Goal: Information Seeking & Learning: Learn about a topic

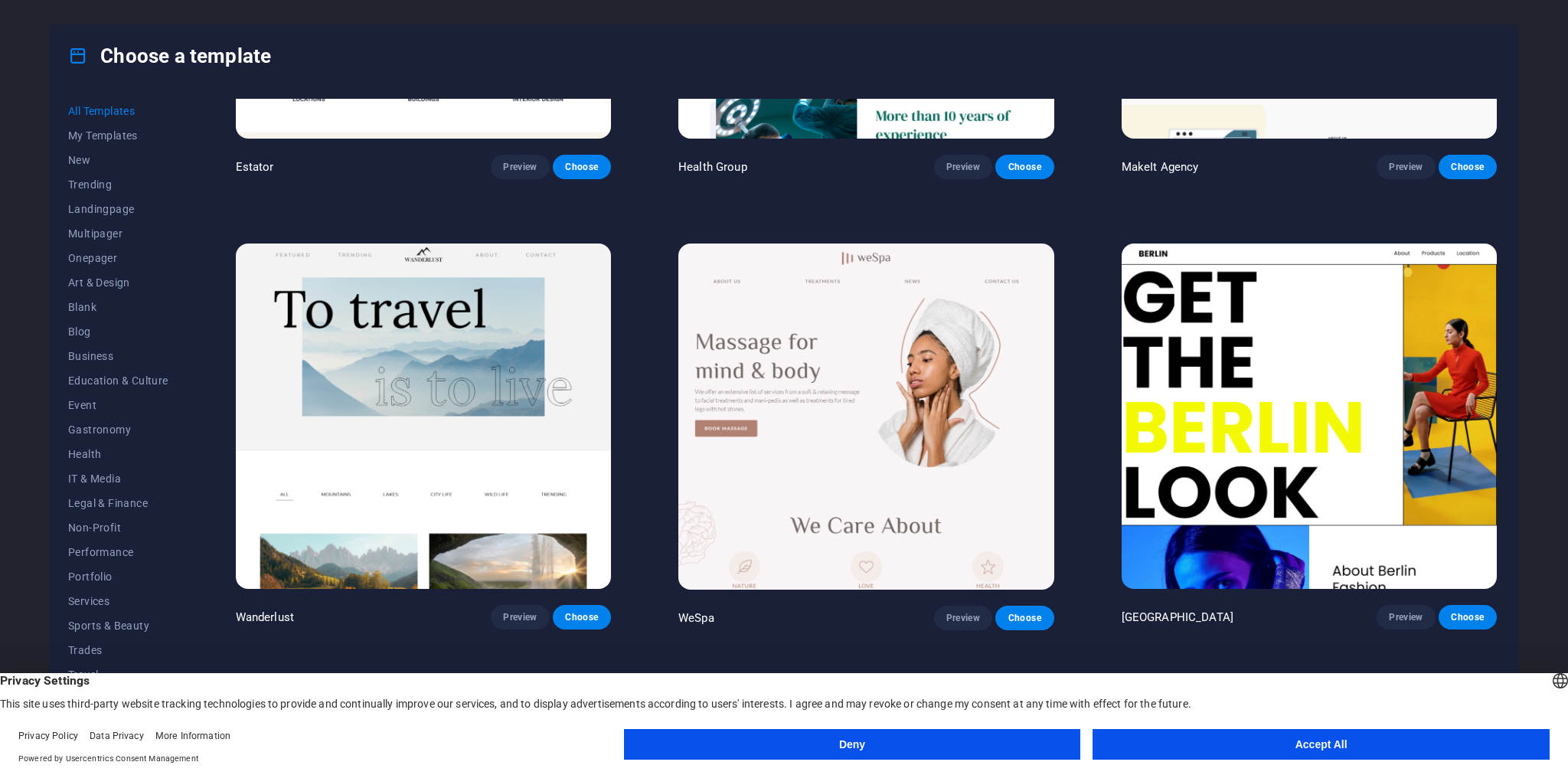
scroll to position [4679, 0]
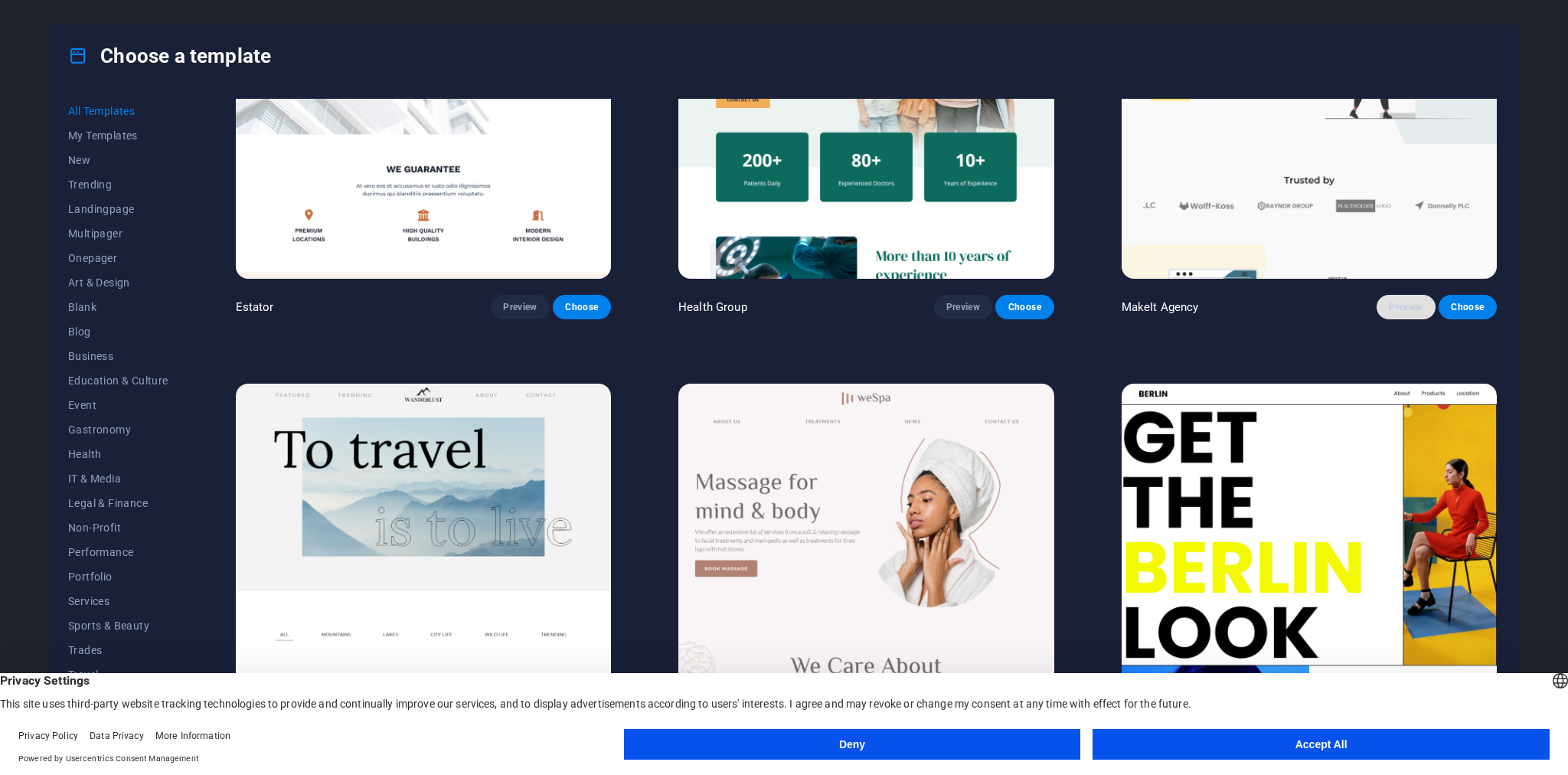
click at [1392, 301] on span "Preview" at bounding box center [1405, 307] width 34 height 12
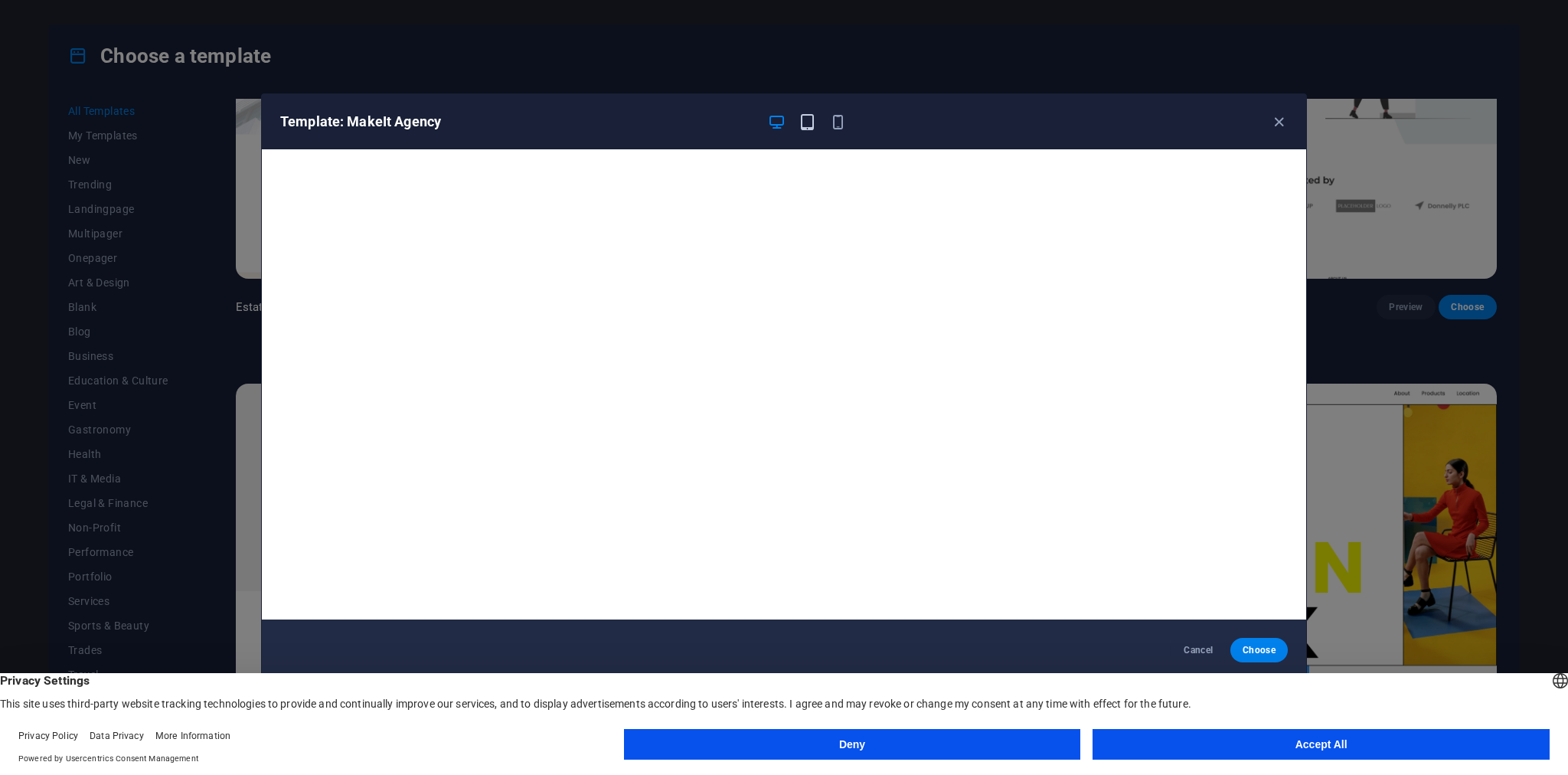
click at [806, 126] on icon "button" at bounding box center [806, 121] width 17 height 17
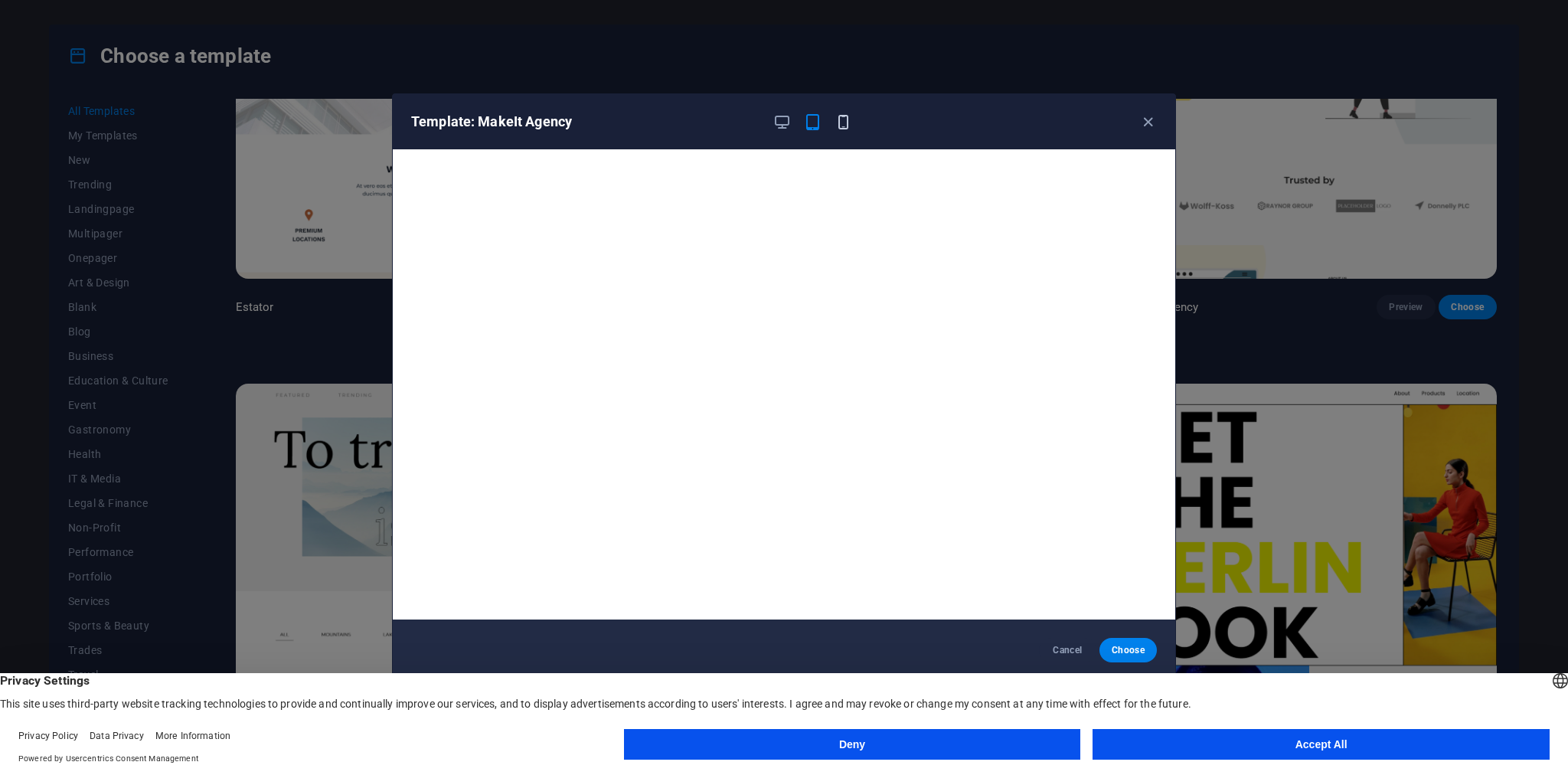
click at [836, 121] on icon "button" at bounding box center [843, 121] width 17 height 17
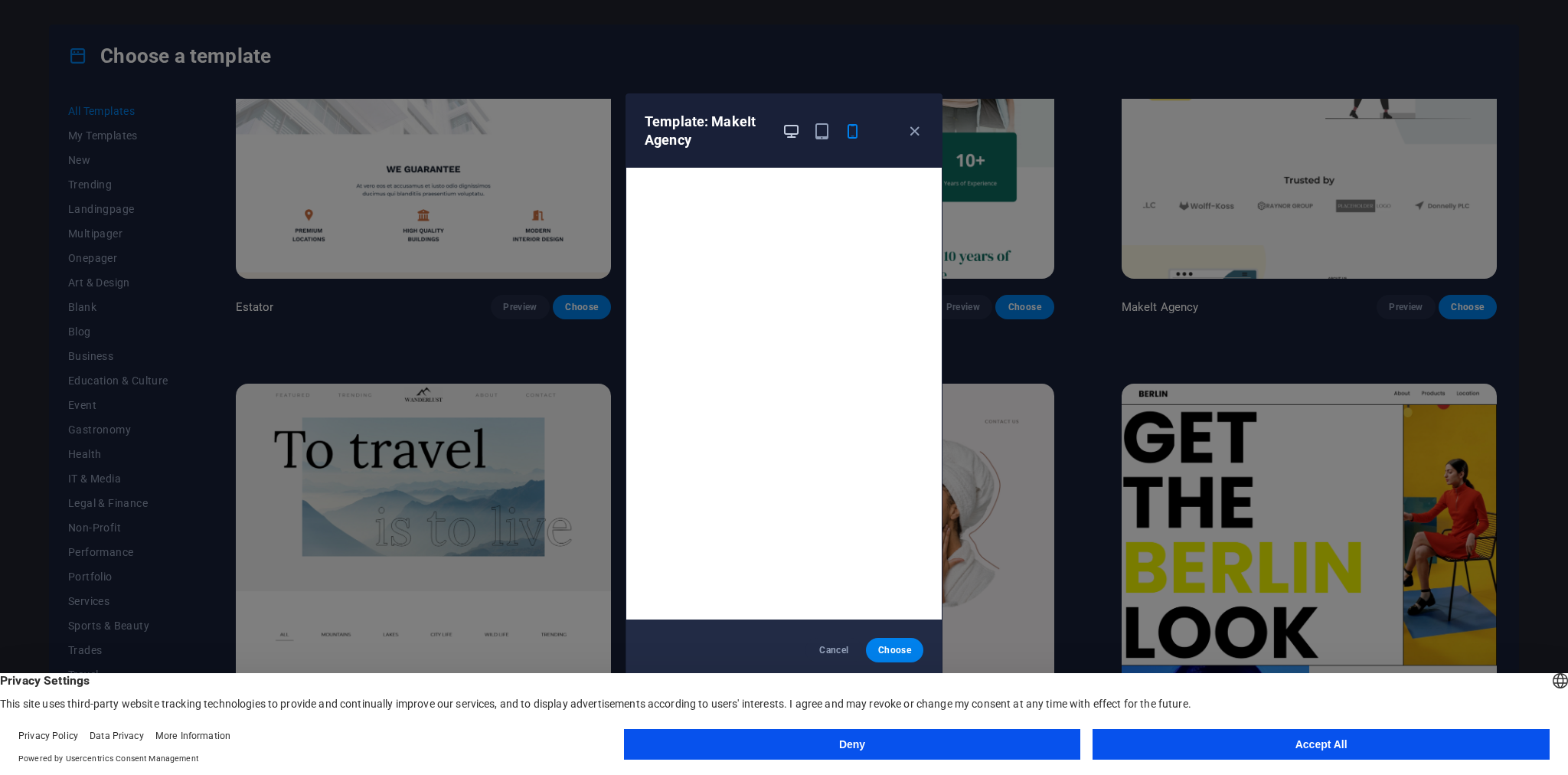
click at [791, 134] on icon "button" at bounding box center [791, 130] width 17 height 17
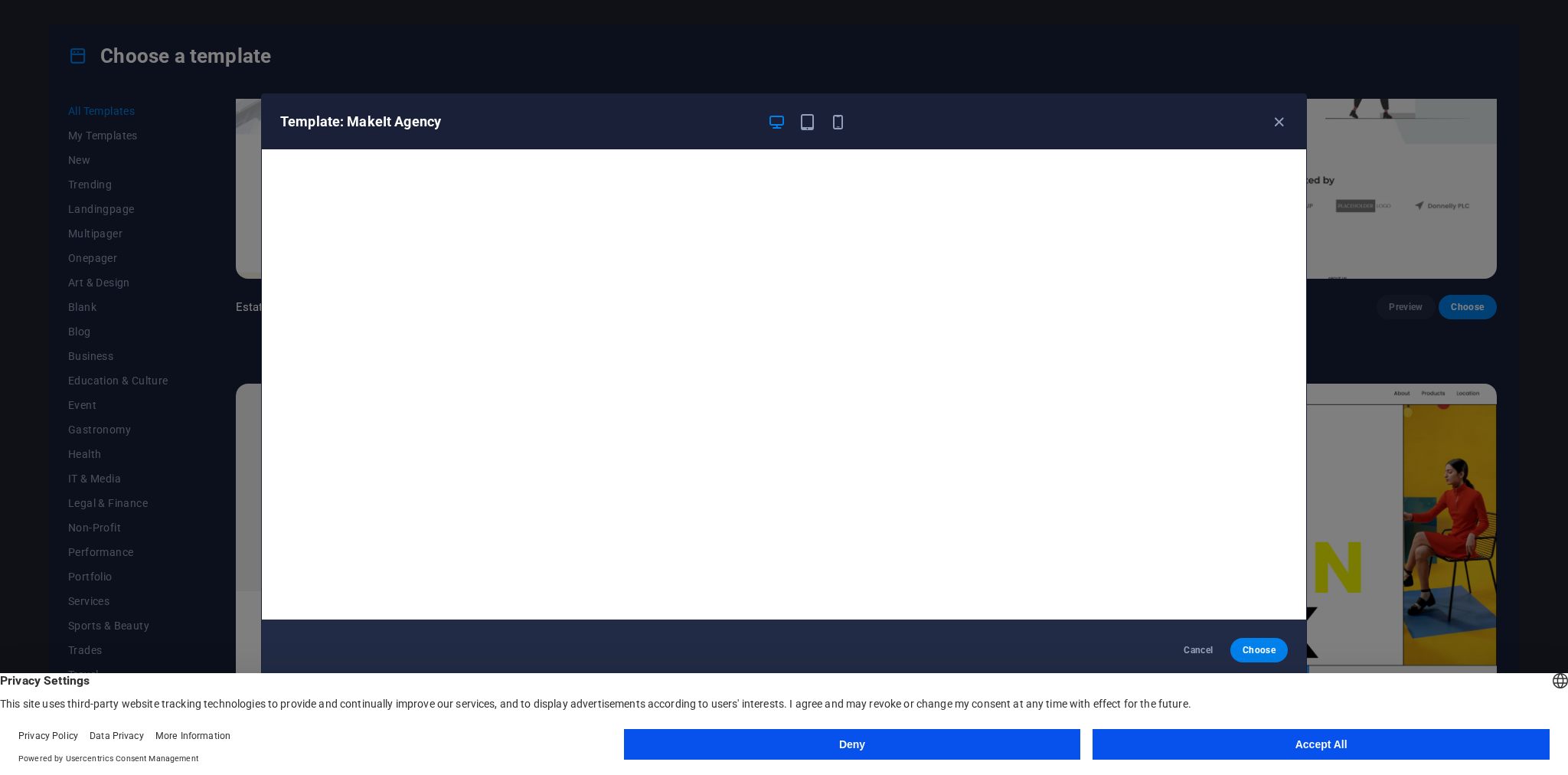
click at [1347, 748] on button "Accept All" at bounding box center [1321, 744] width 457 height 31
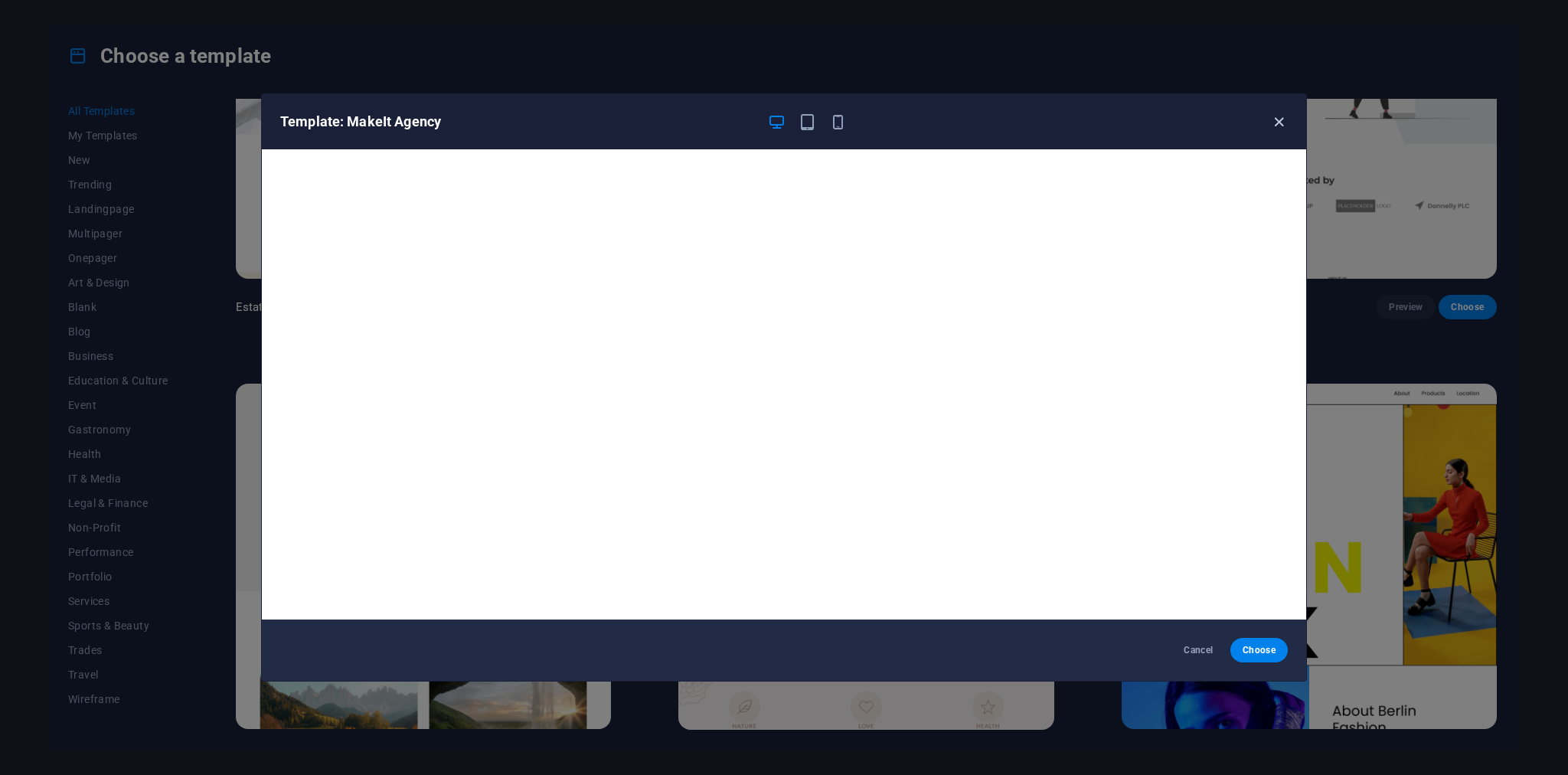
click at [1280, 122] on icon "button" at bounding box center [1278, 121] width 17 height 17
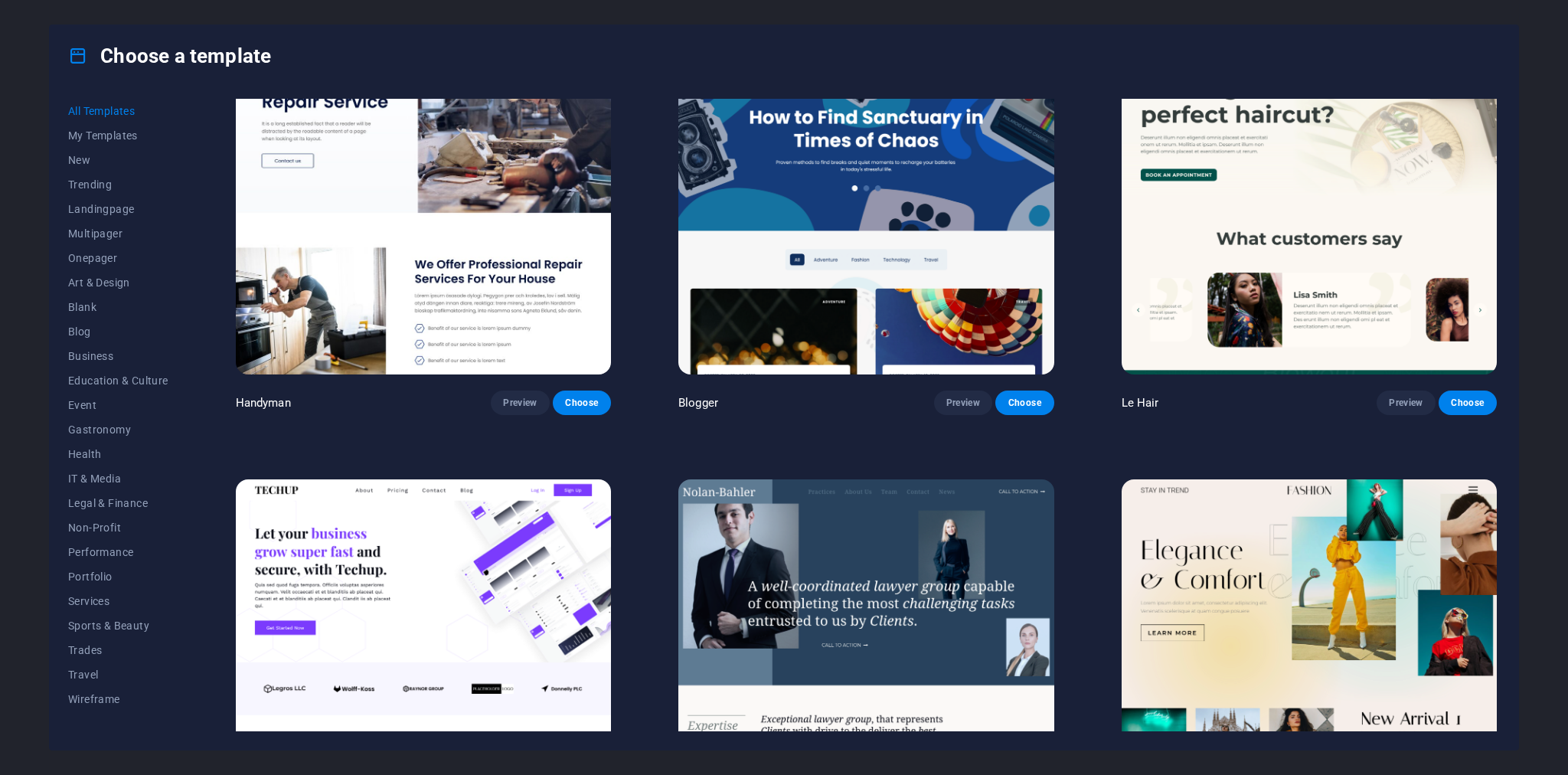
scroll to position [6424, 0]
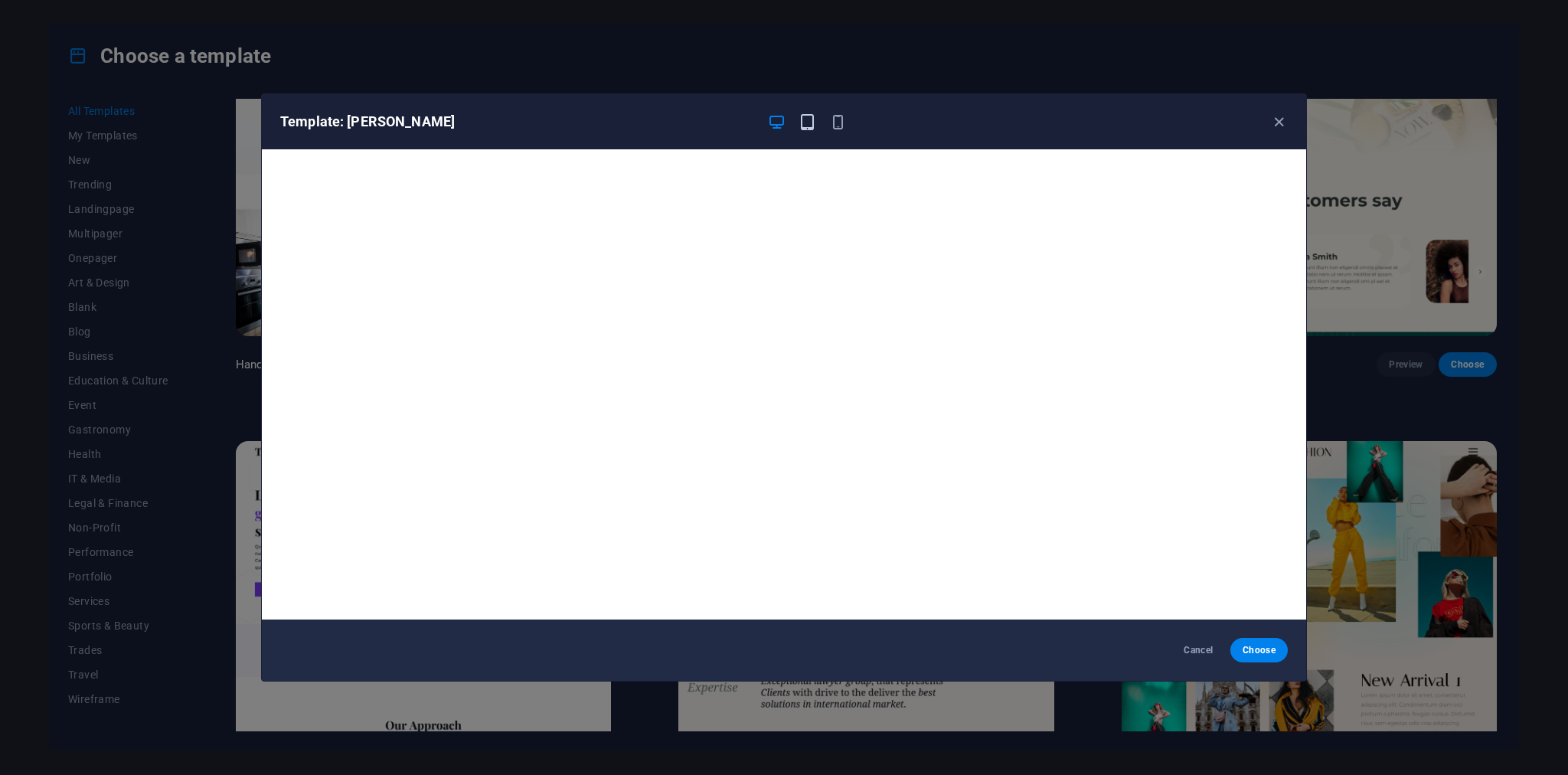
click at [809, 123] on icon "button" at bounding box center [806, 121] width 17 height 17
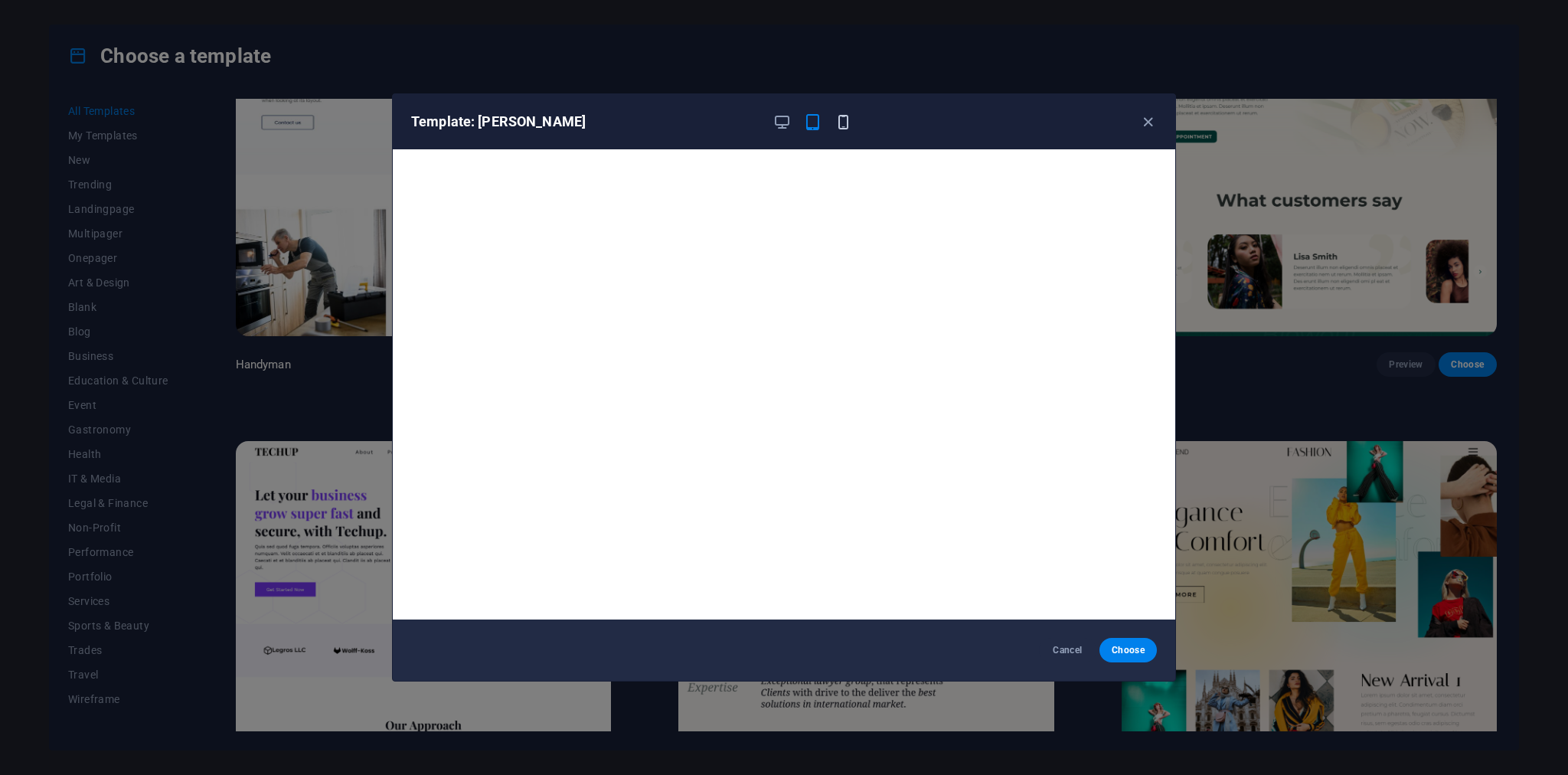
click at [839, 125] on icon "button" at bounding box center [843, 121] width 17 height 17
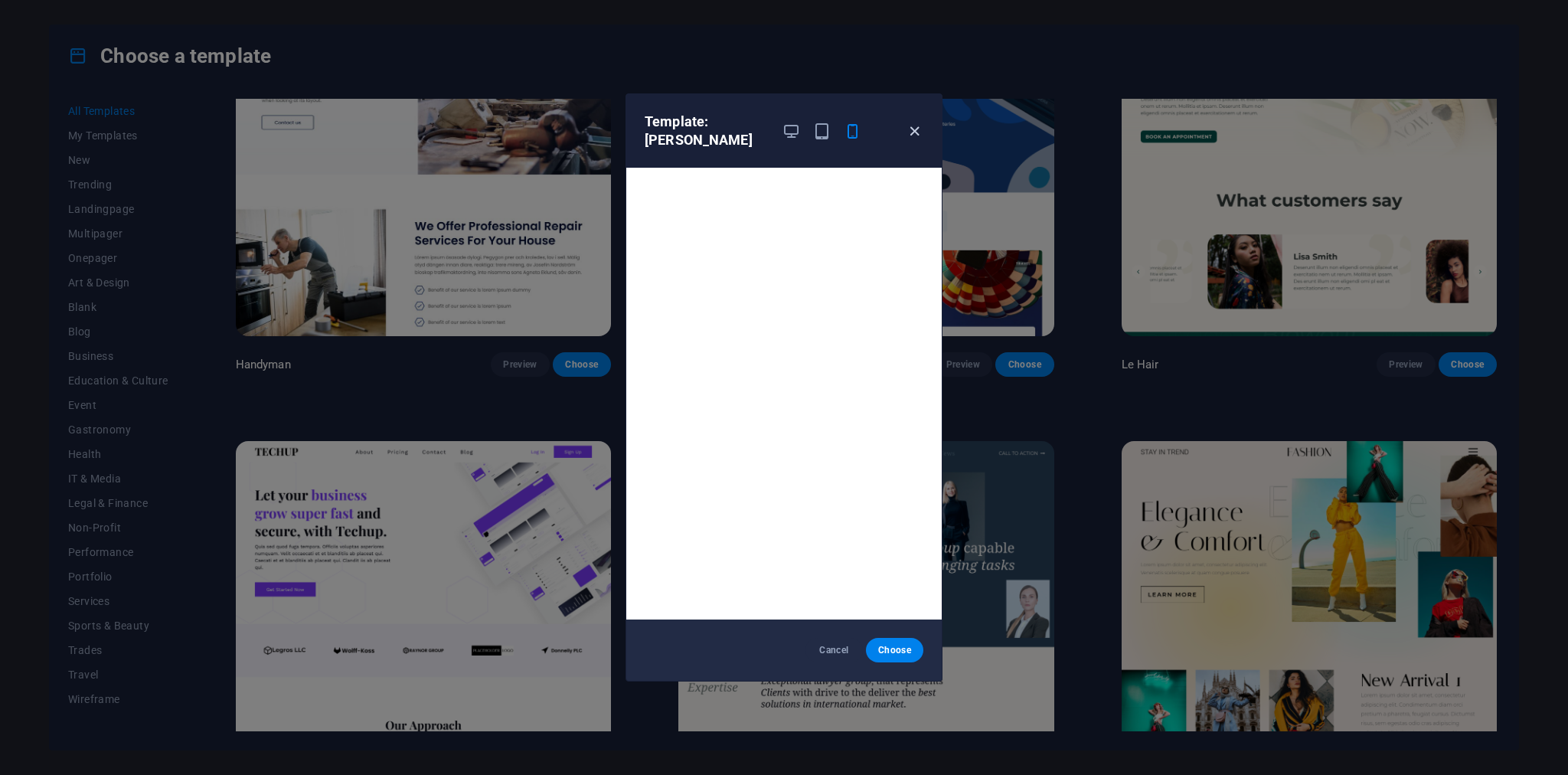
click at [911, 135] on icon "button" at bounding box center [914, 130] width 17 height 17
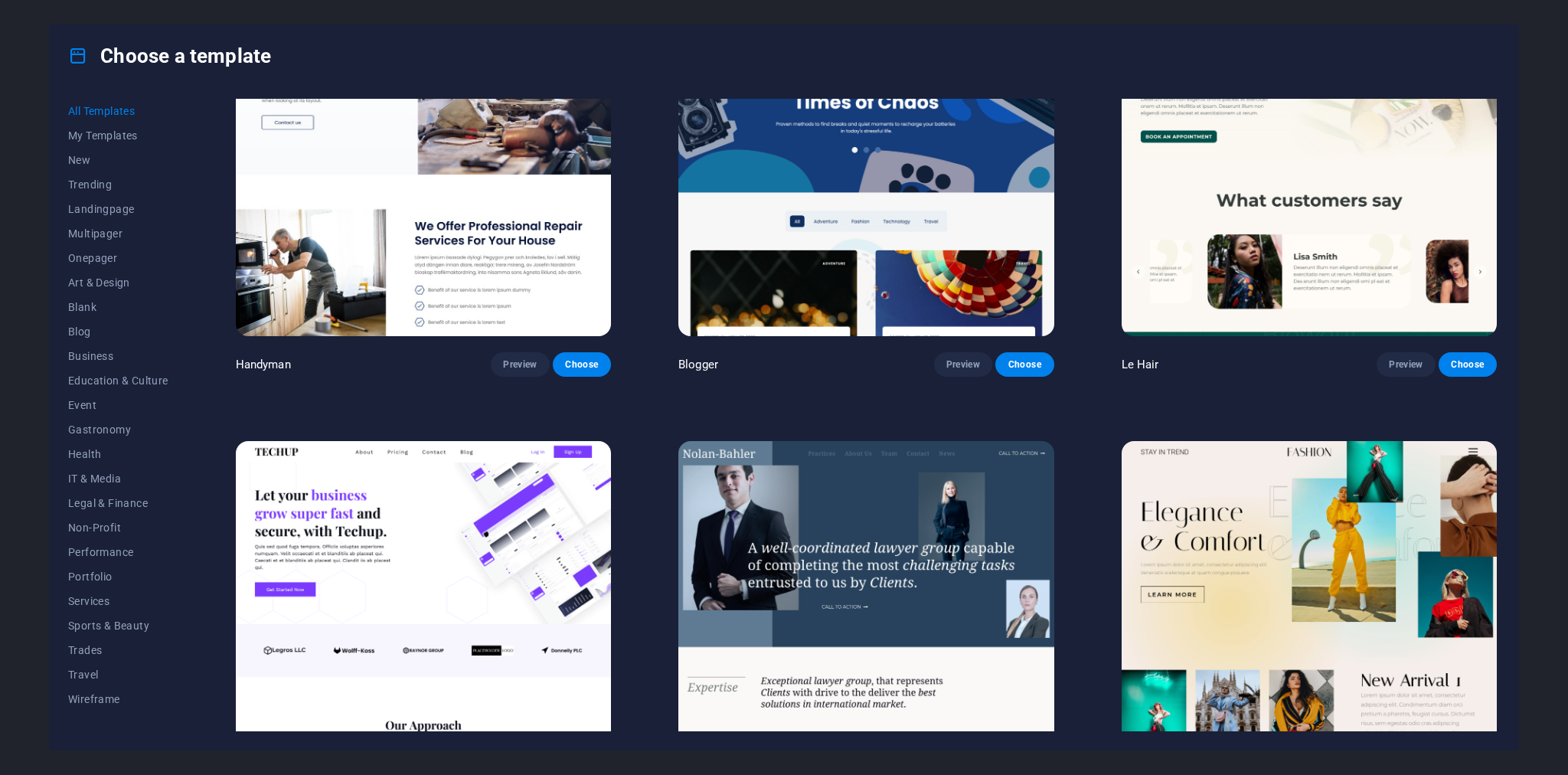
drag, startPoint x: 192, startPoint y: 174, endPoint x: 203, endPoint y: 309, distance: 135.4
click at [203, 304] on div "All Templates My Templates New Trending Landingpage Multipager Onepager Art & D…" at bounding box center [784, 418] width 1468 height 663
click at [77, 605] on span "Services" at bounding box center [118, 601] width 100 height 12
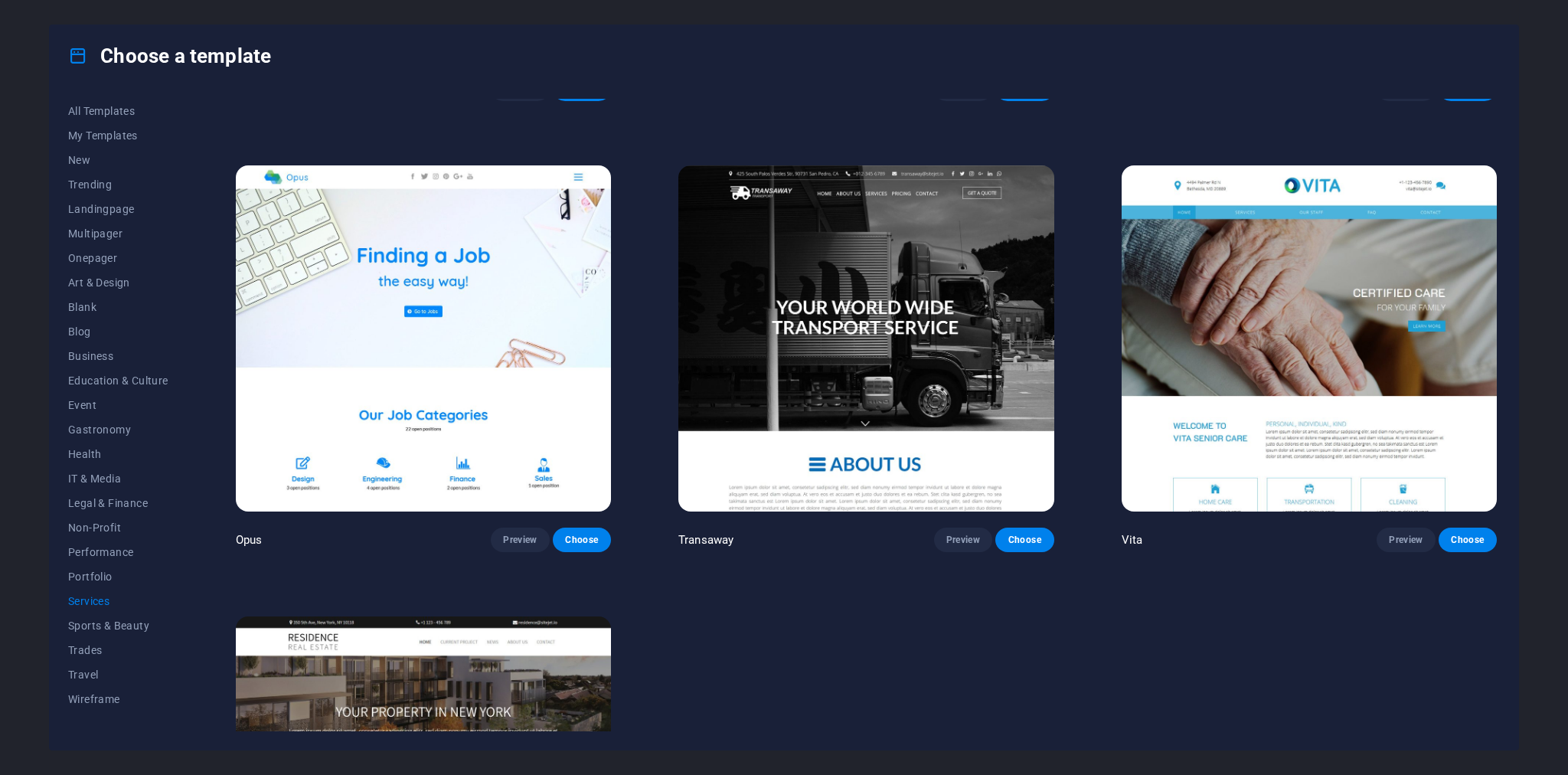
scroll to position [2654, 0]
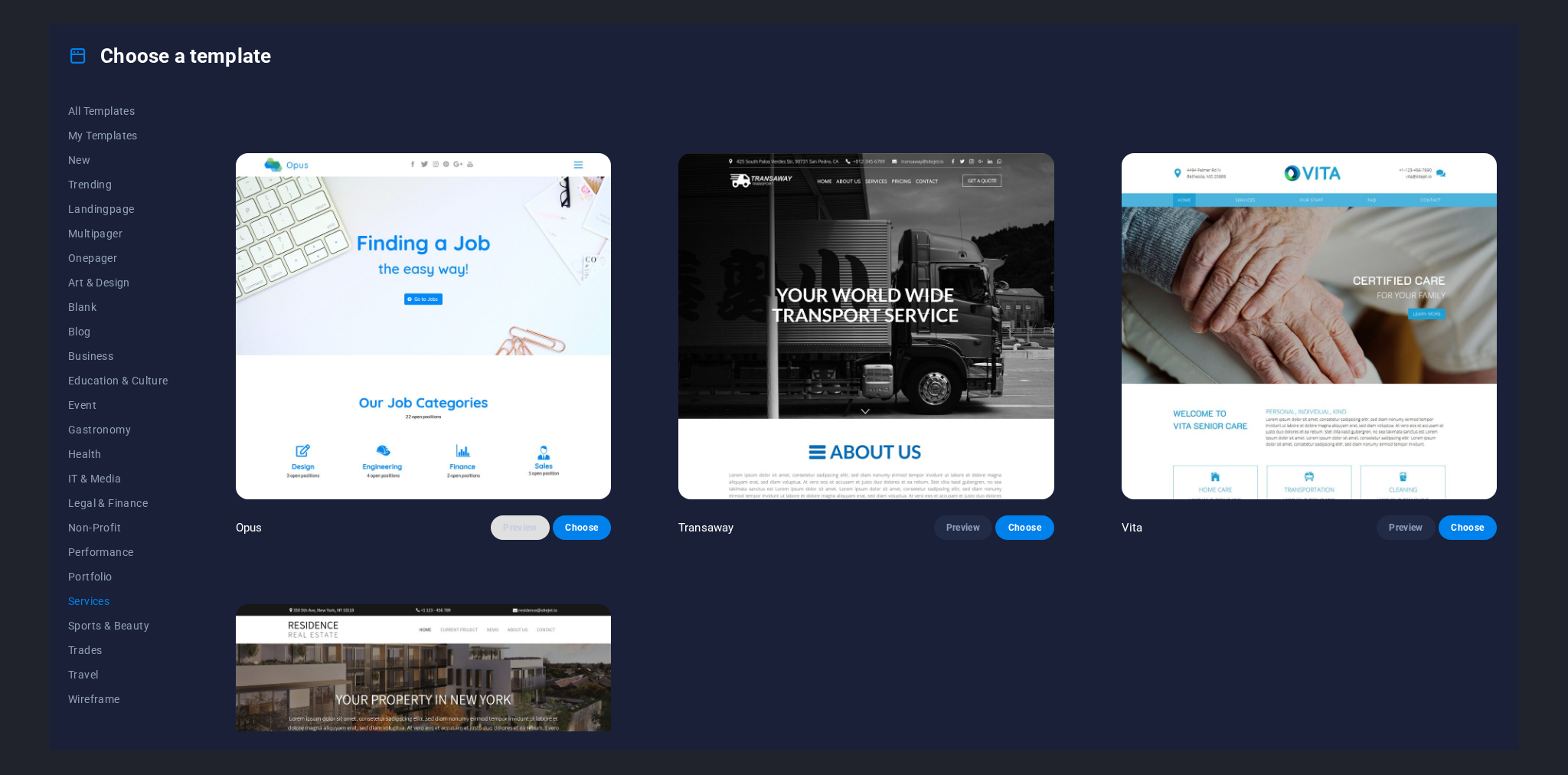
click at [527, 522] on span "Preview" at bounding box center [520, 527] width 34 height 12
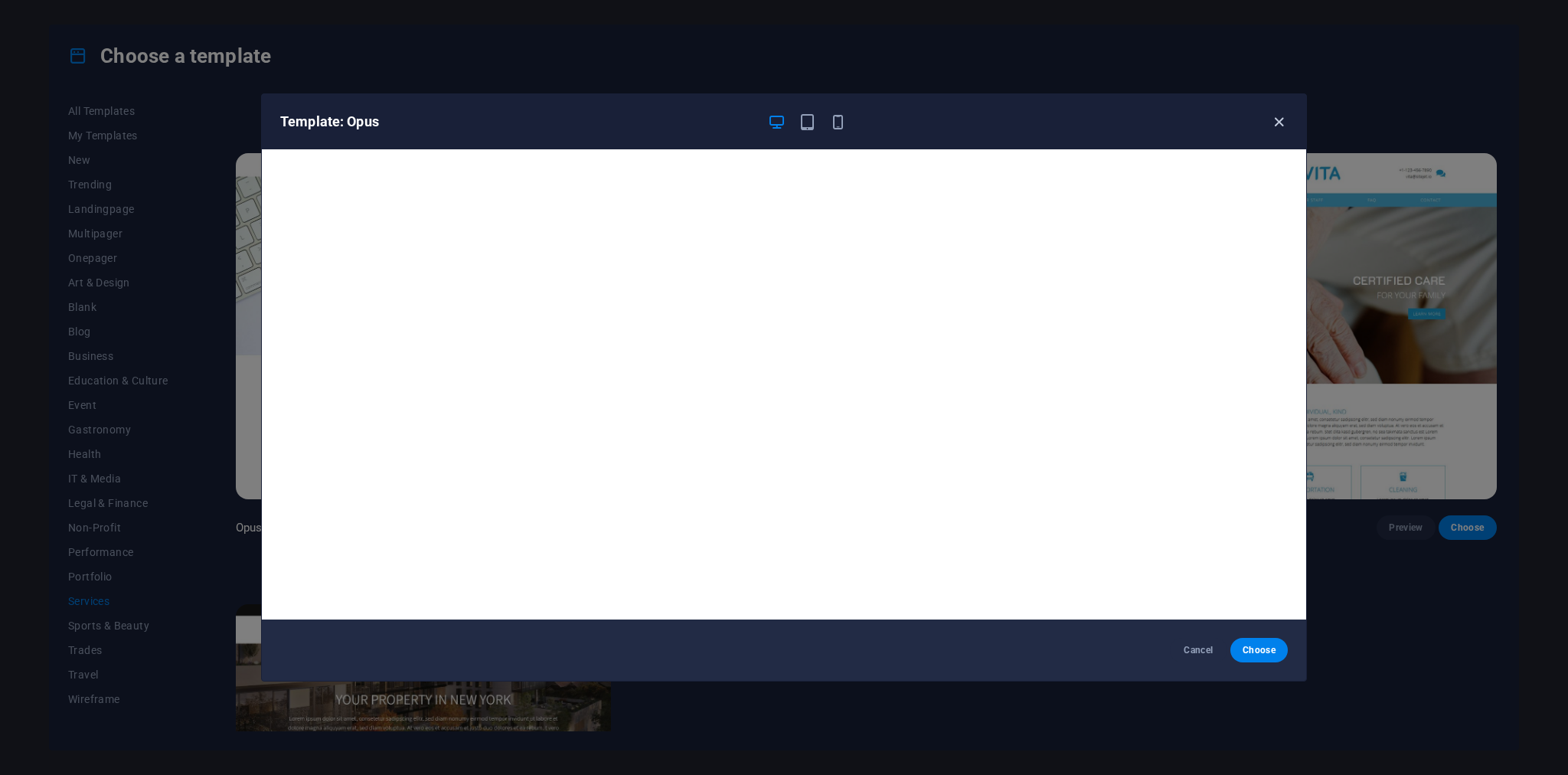
click at [1276, 122] on icon "button" at bounding box center [1278, 121] width 17 height 17
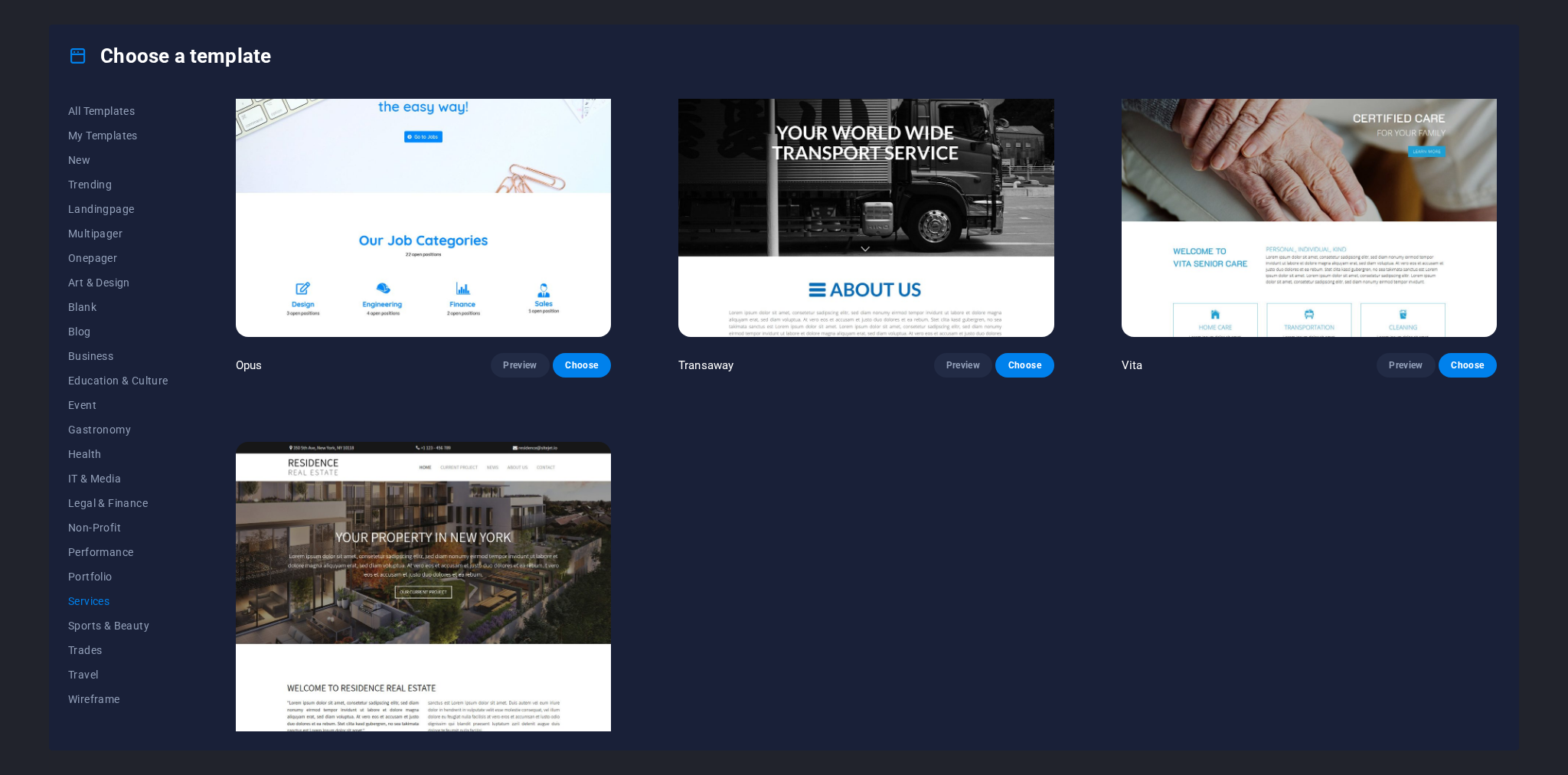
scroll to position [2840, 0]
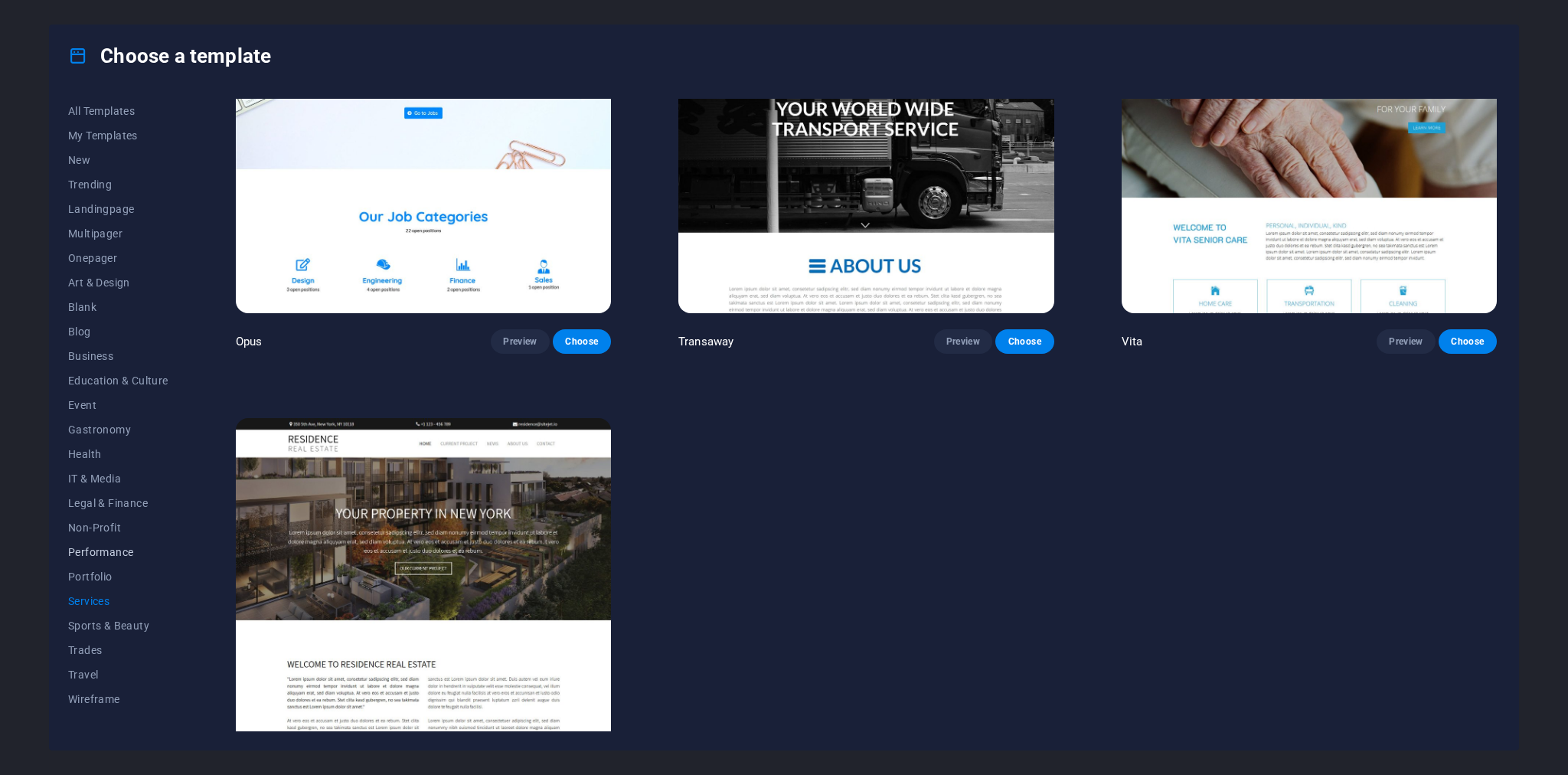
click at [93, 553] on span "Performance" at bounding box center [118, 552] width 100 height 12
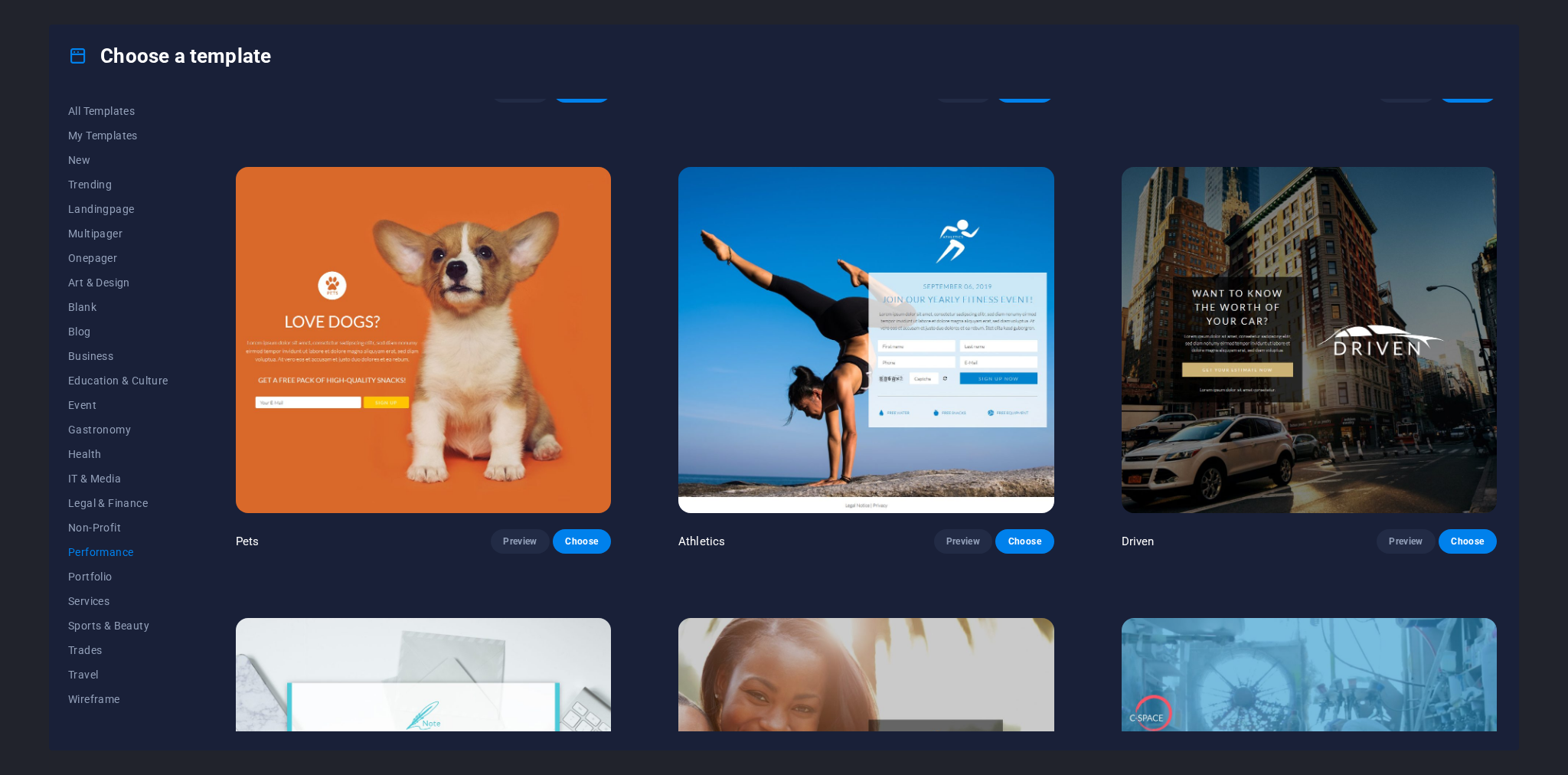
scroll to position [0, 0]
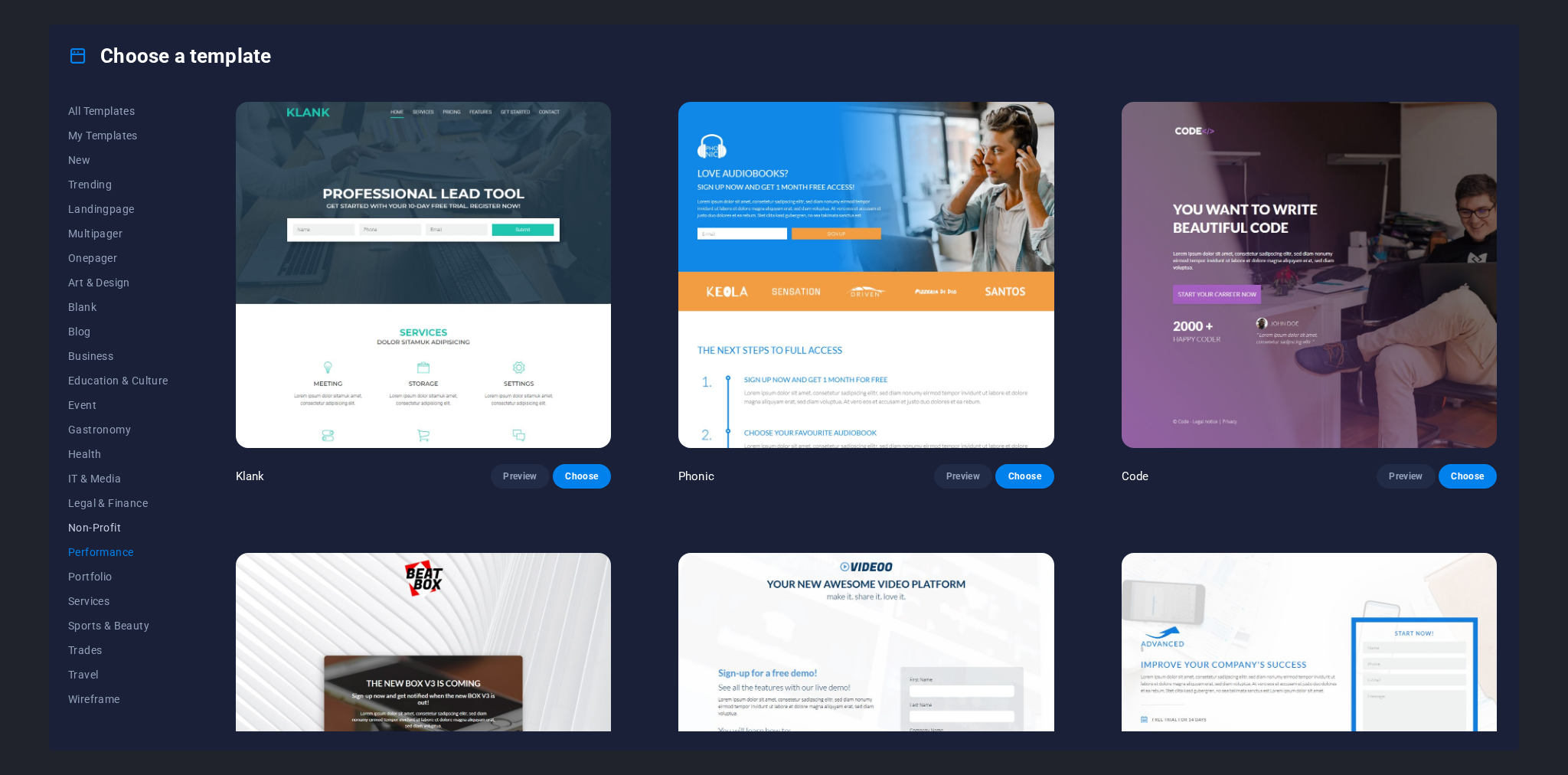
click at [95, 524] on span "Non-Profit" at bounding box center [118, 527] width 100 height 12
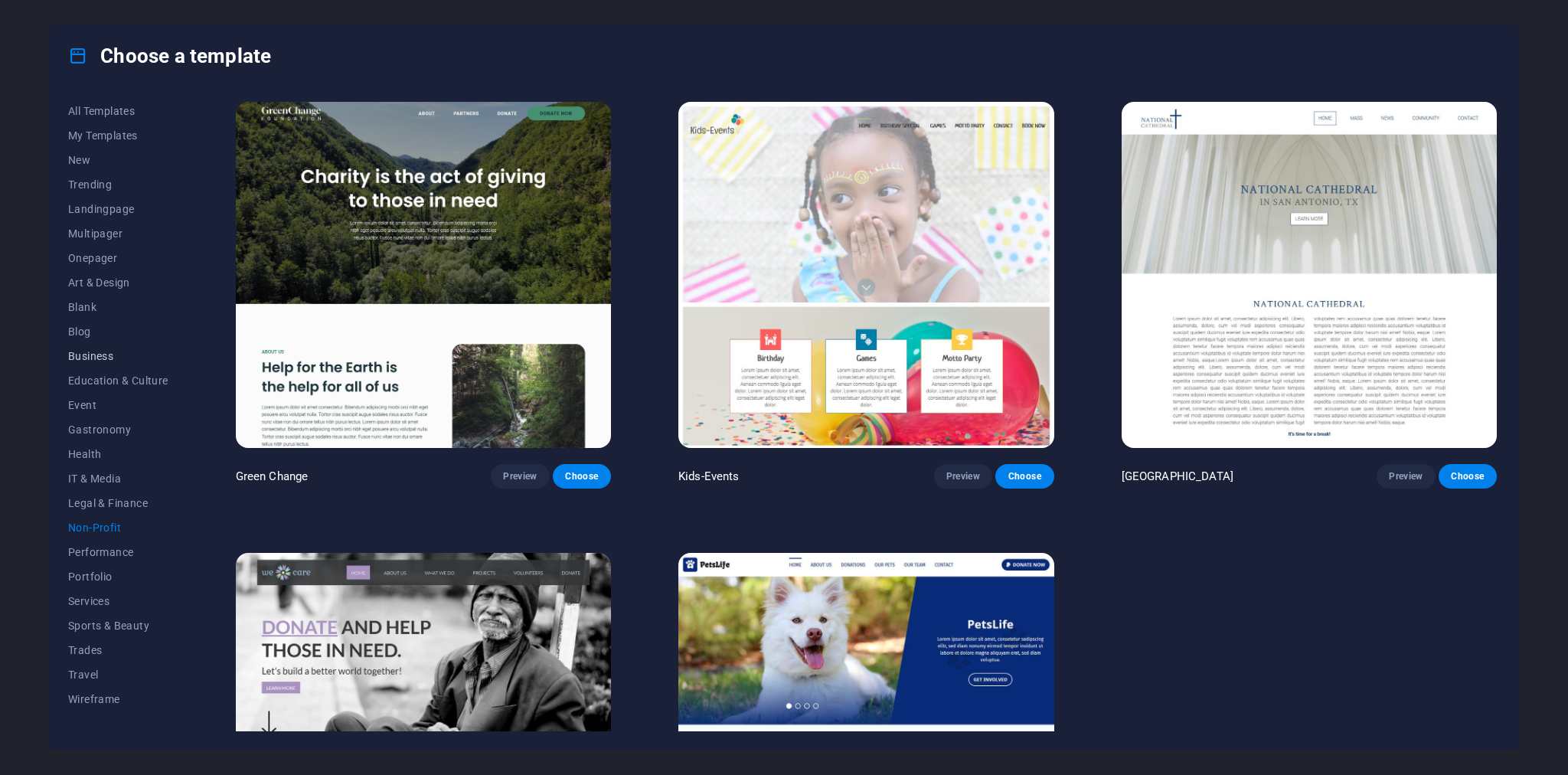
click at [84, 358] on span "Business" at bounding box center [118, 356] width 100 height 12
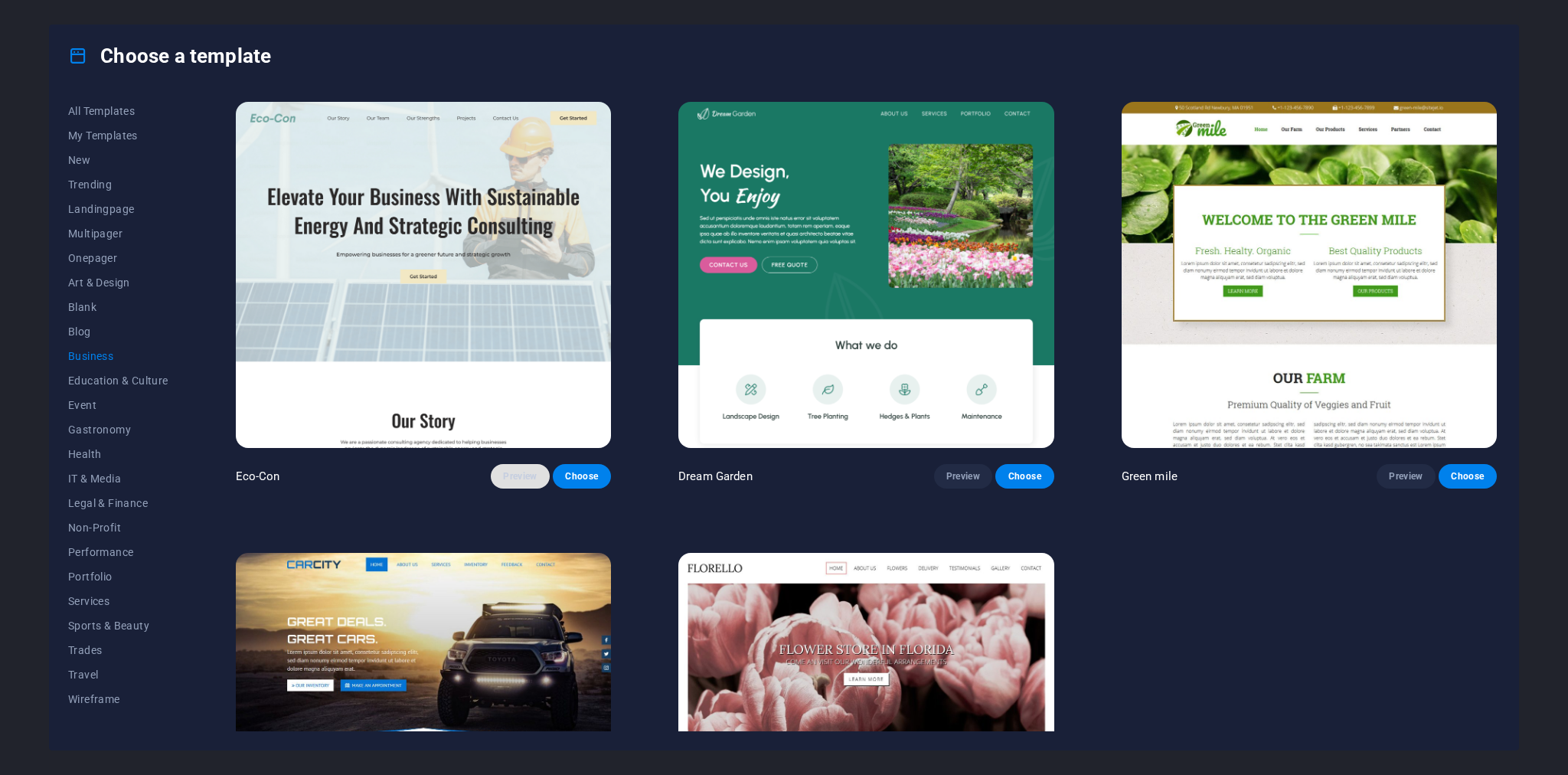
click at [519, 473] on span "Preview" at bounding box center [520, 476] width 34 height 12
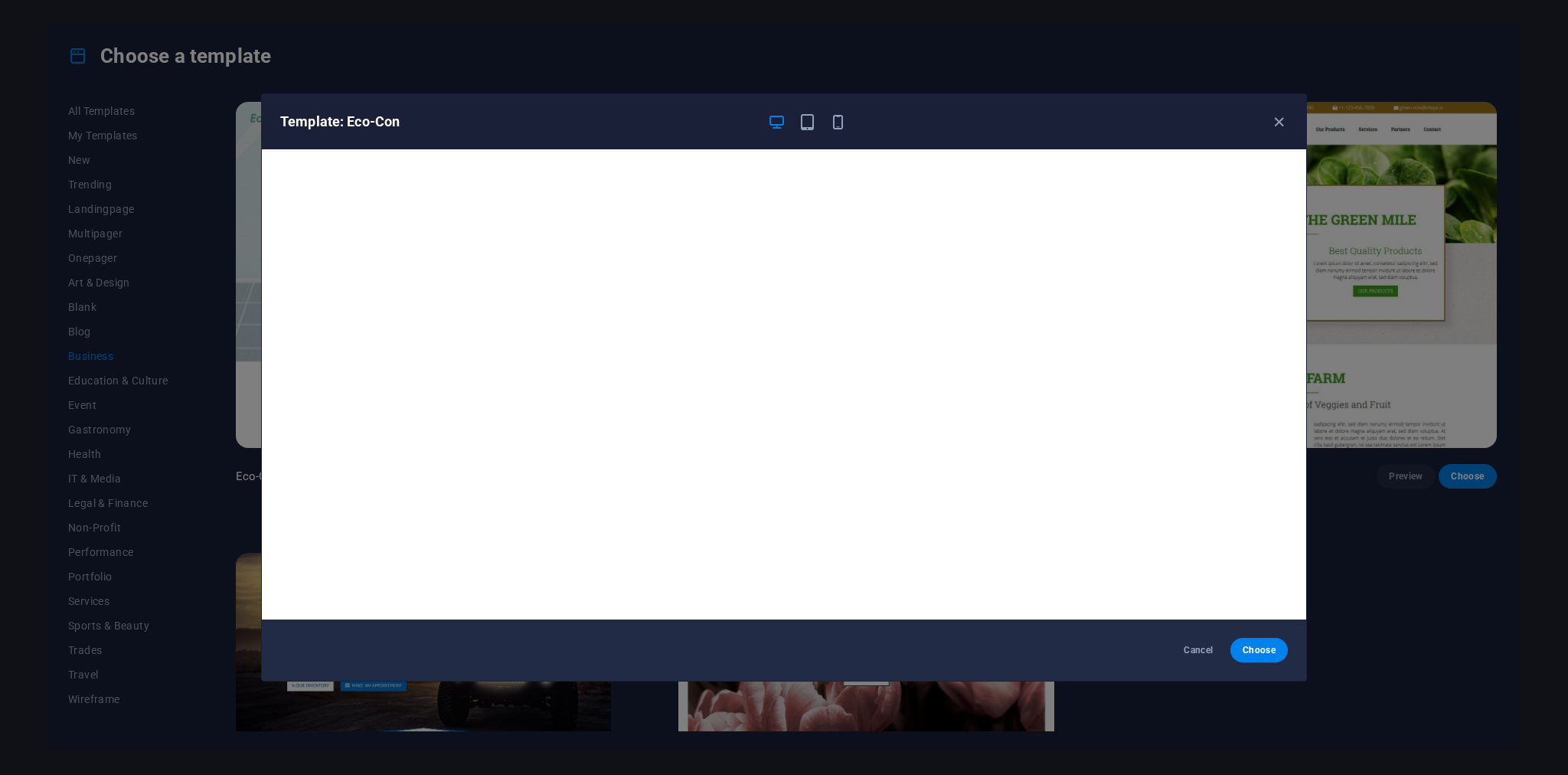
scroll to position [3, 0]
click at [1286, 124] on icon "button" at bounding box center [1278, 121] width 17 height 17
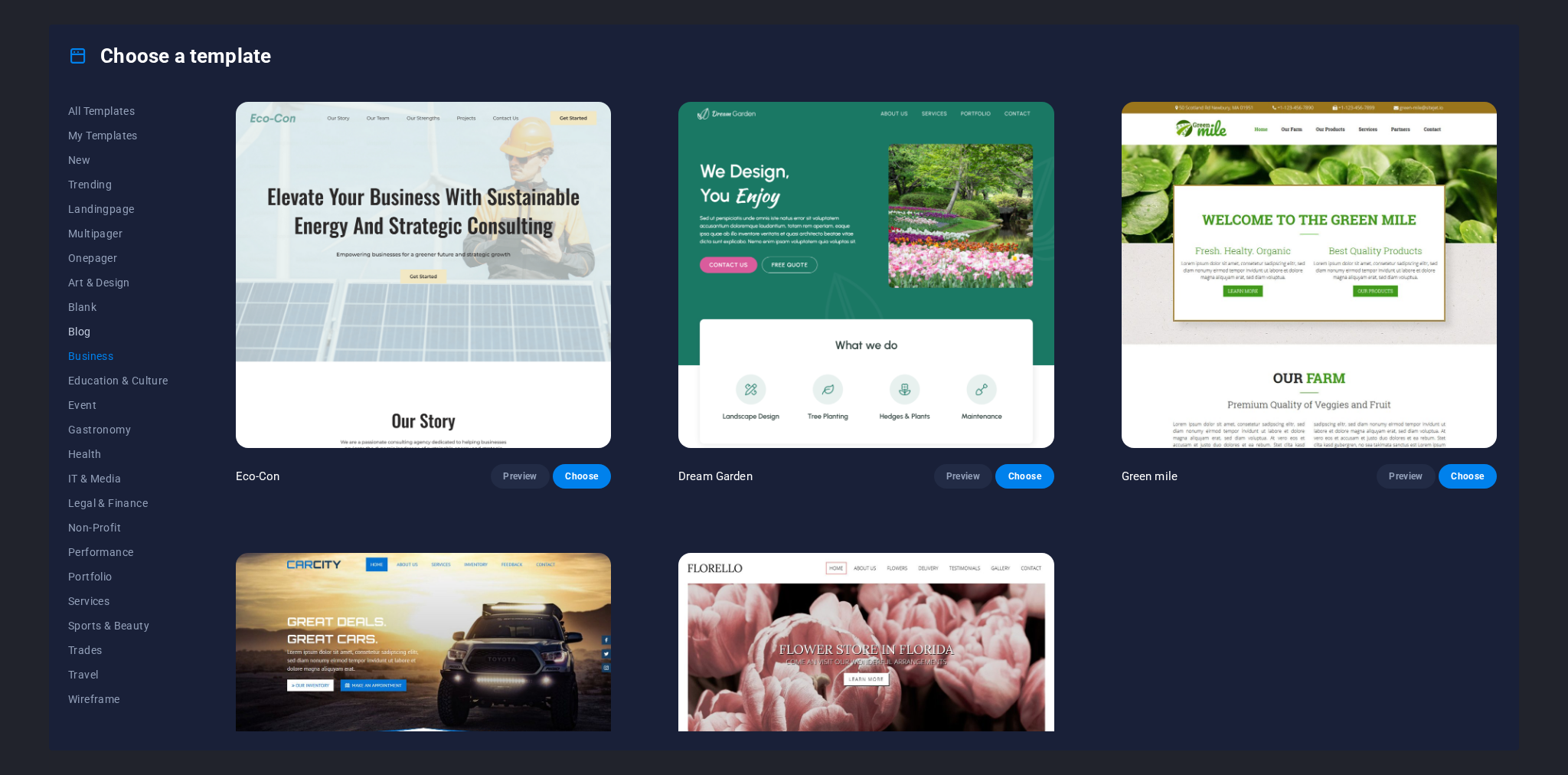
click at [76, 332] on span "Blog" at bounding box center [118, 331] width 100 height 12
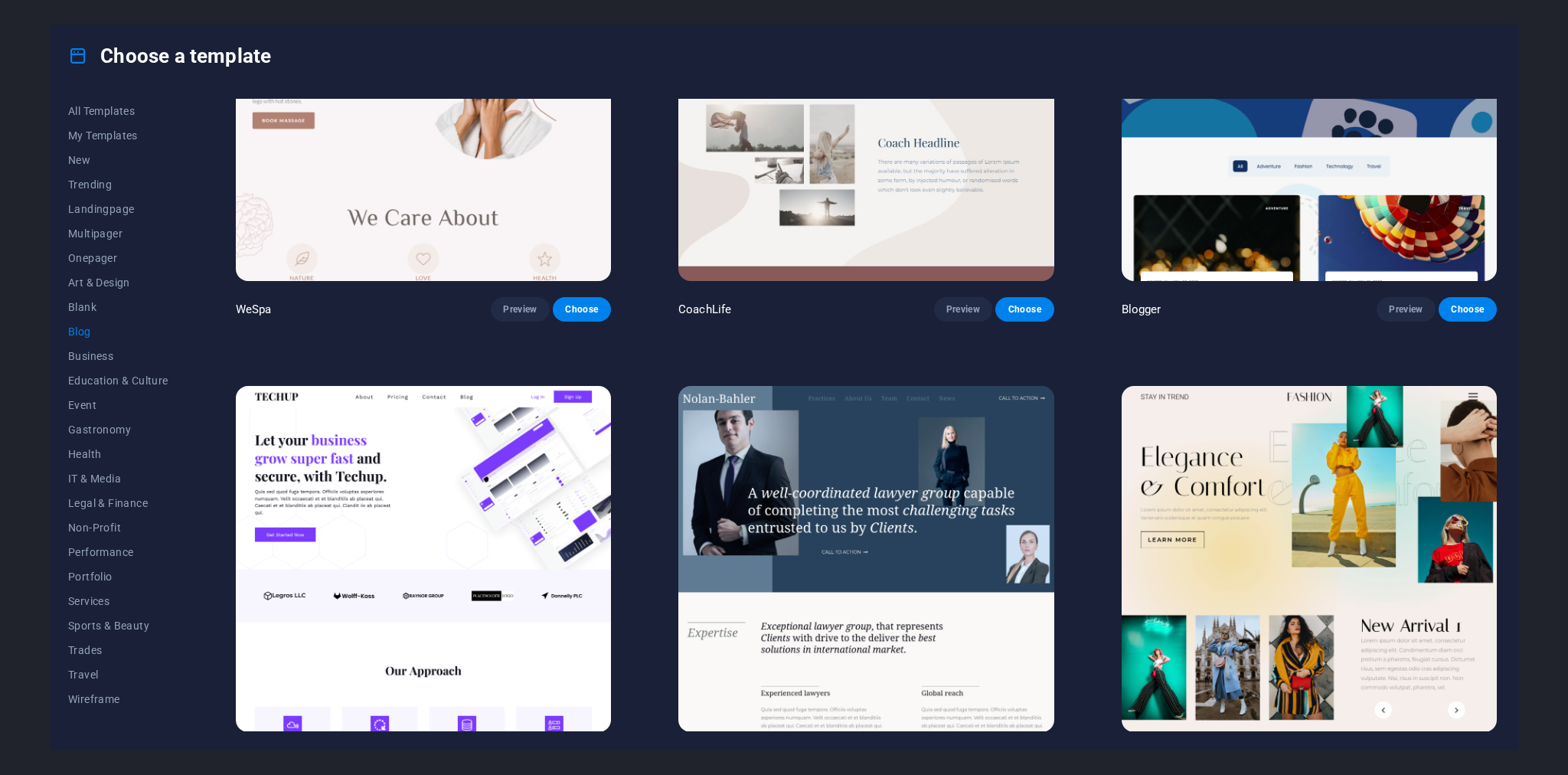
scroll to position [2025, 0]
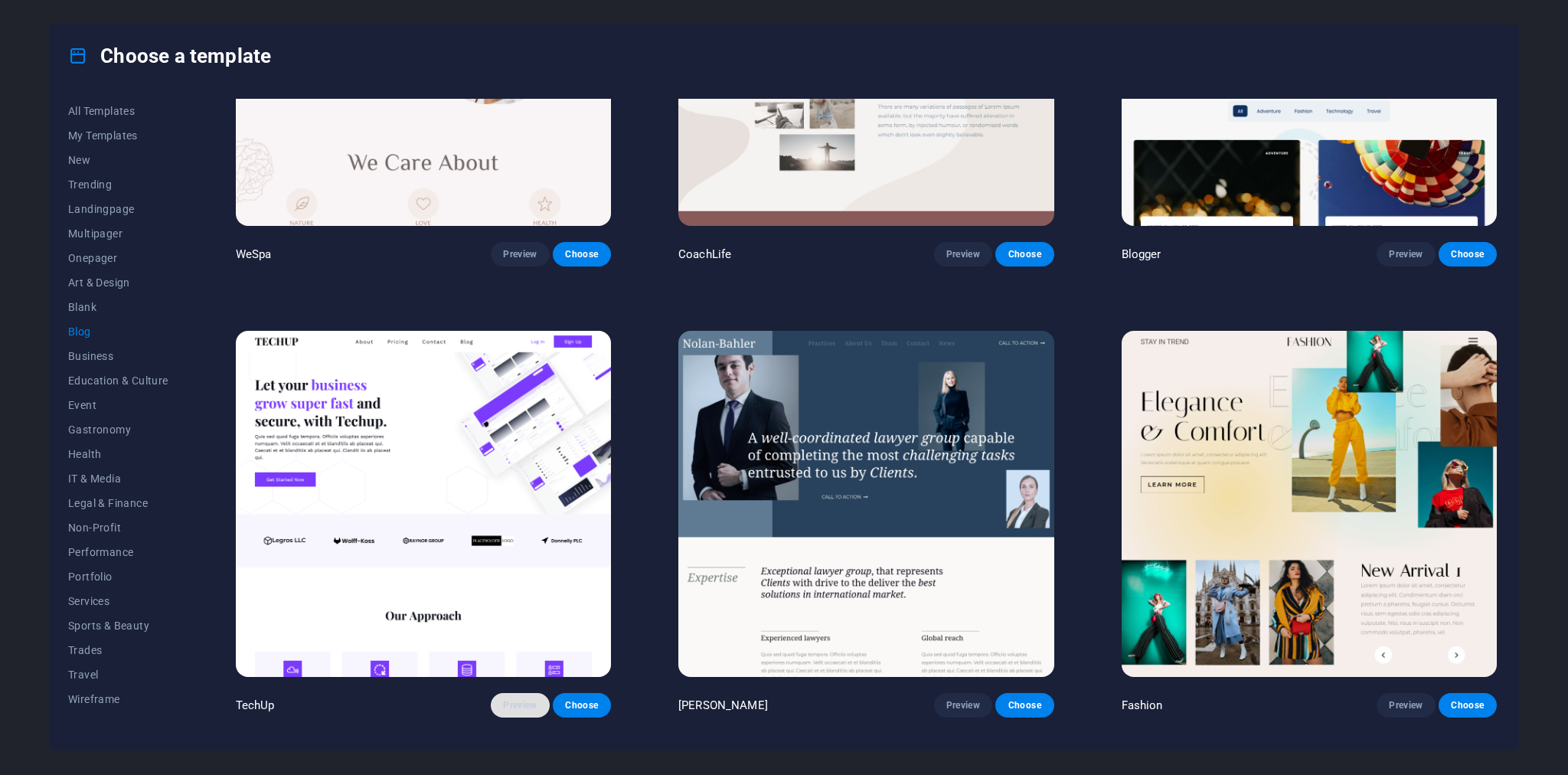
click at [512, 699] on span "Preview" at bounding box center [520, 705] width 34 height 12
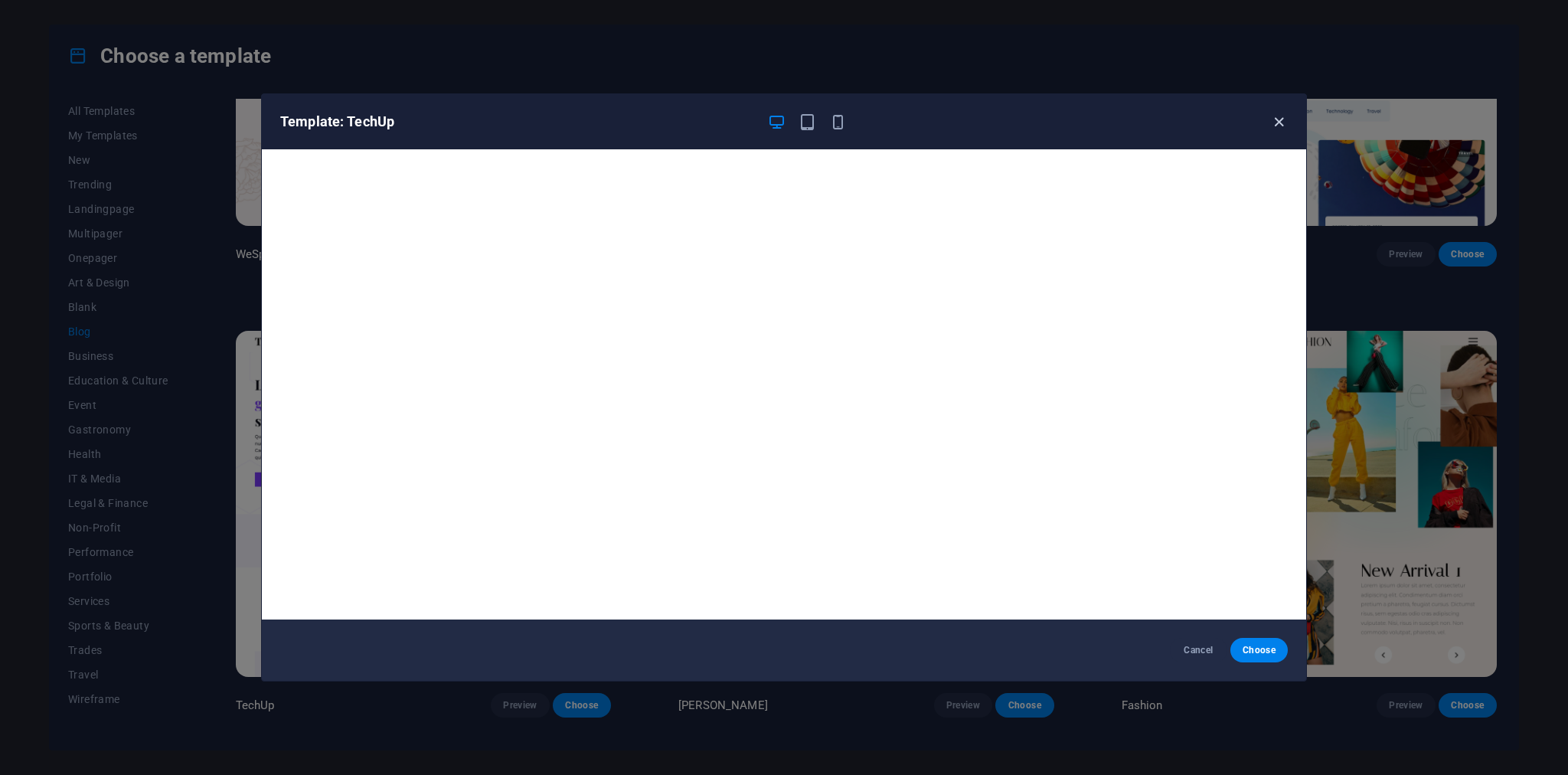
click at [1281, 124] on icon "button" at bounding box center [1278, 121] width 17 height 17
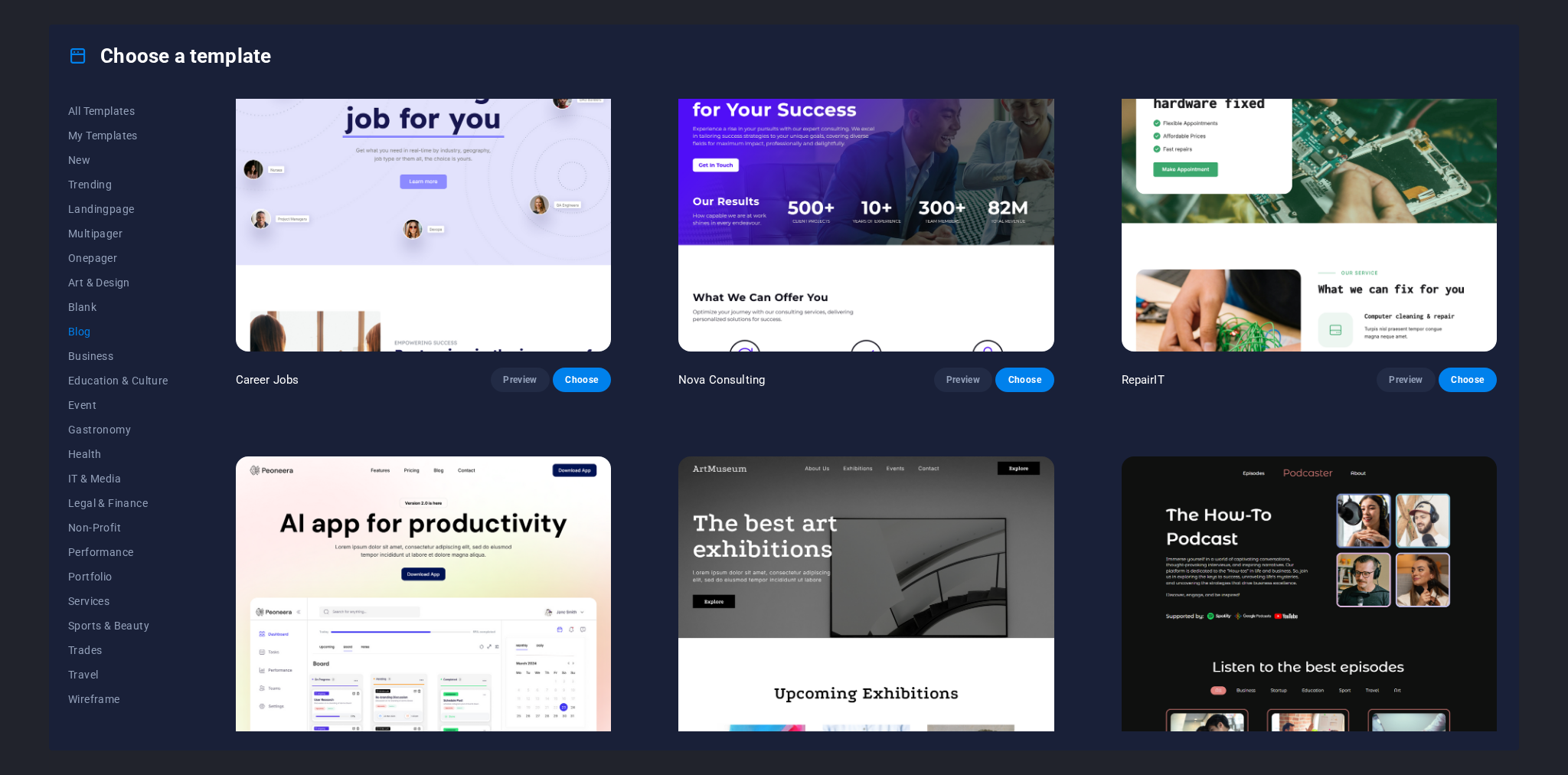
scroll to position [0, 0]
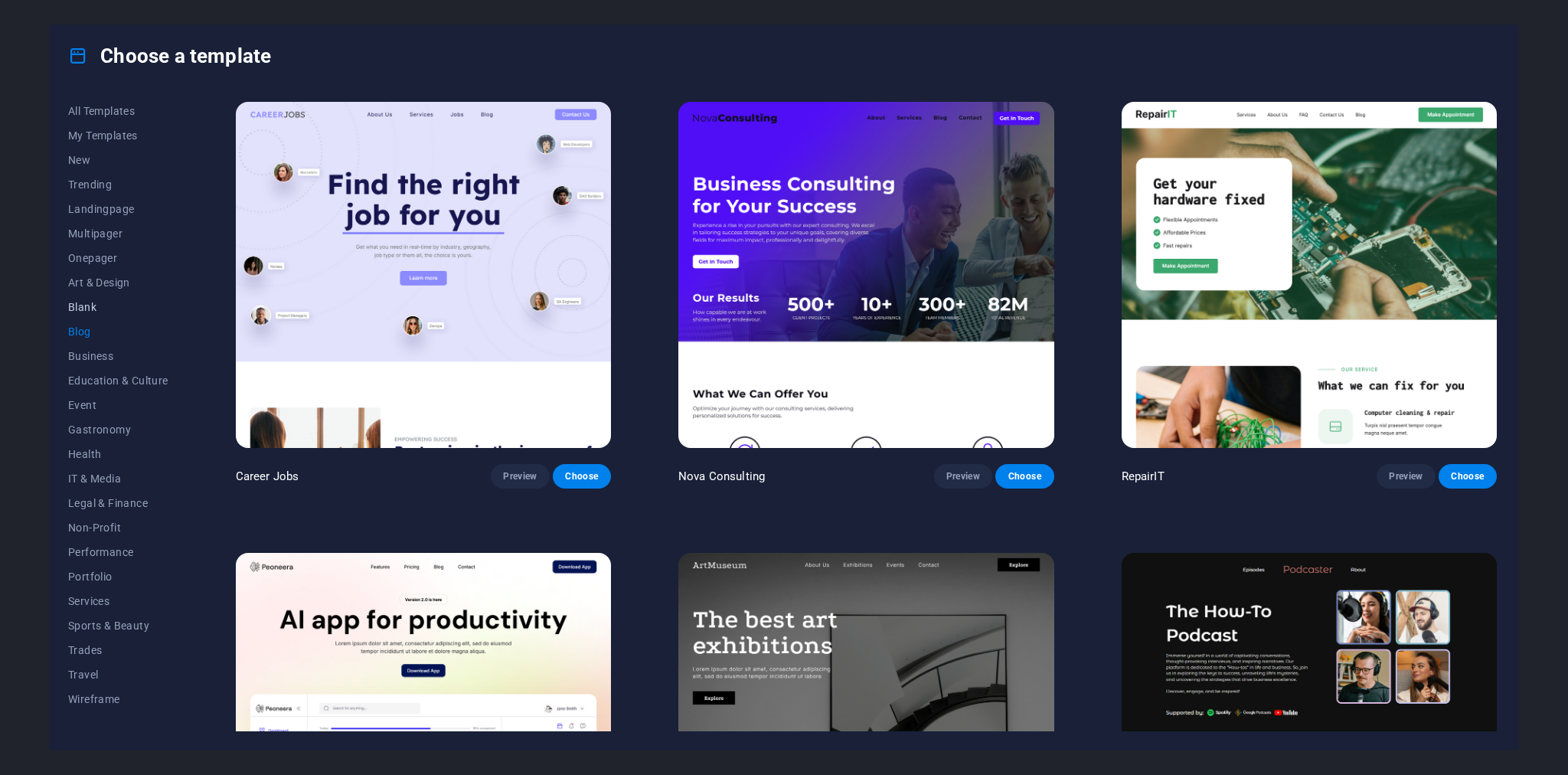
click at [77, 305] on span "Blank" at bounding box center [118, 307] width 100 height 12
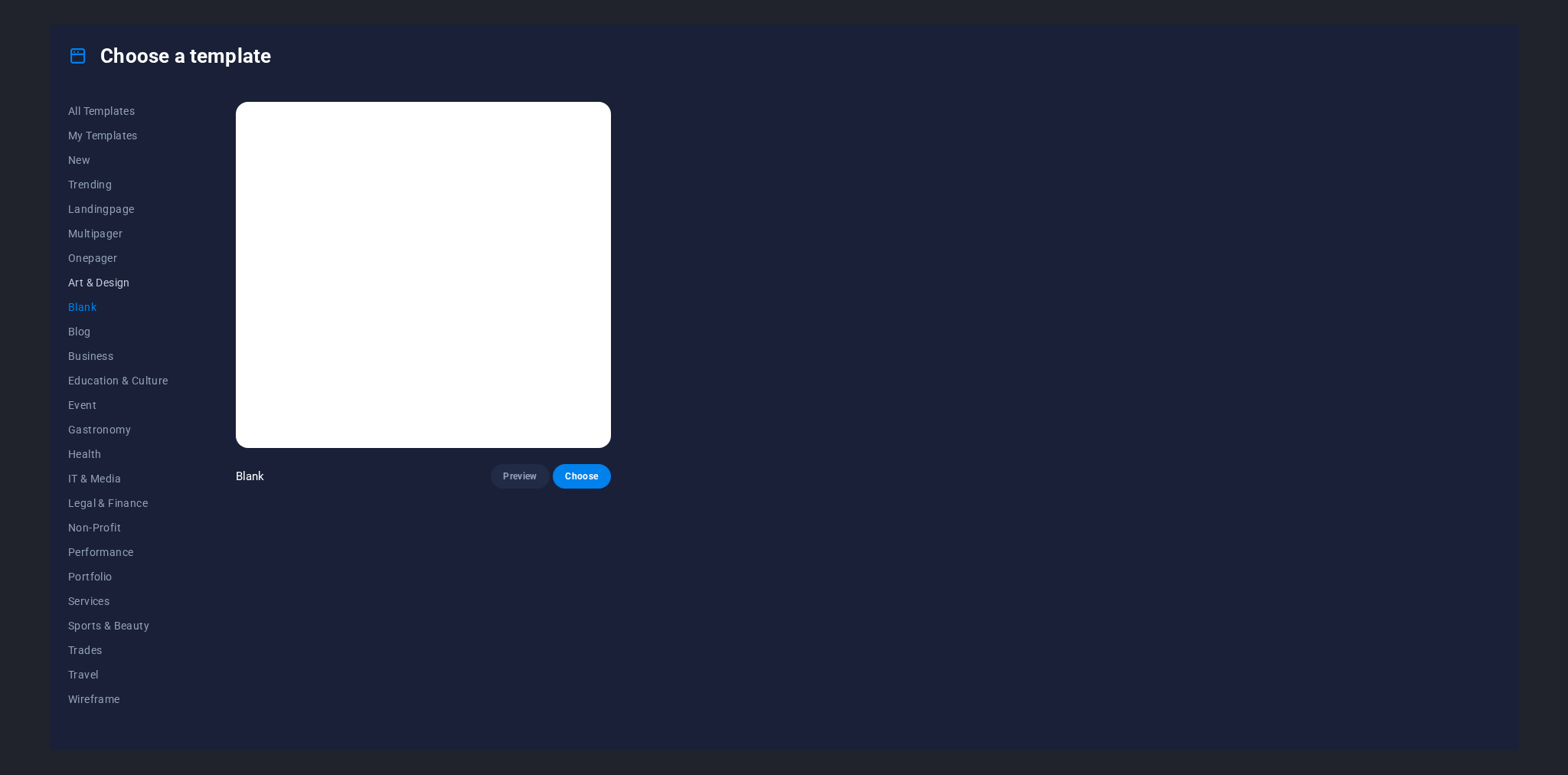
click at [102, 279] on span "Art & Design" at bounding box center [118, 282] width 100 height 12
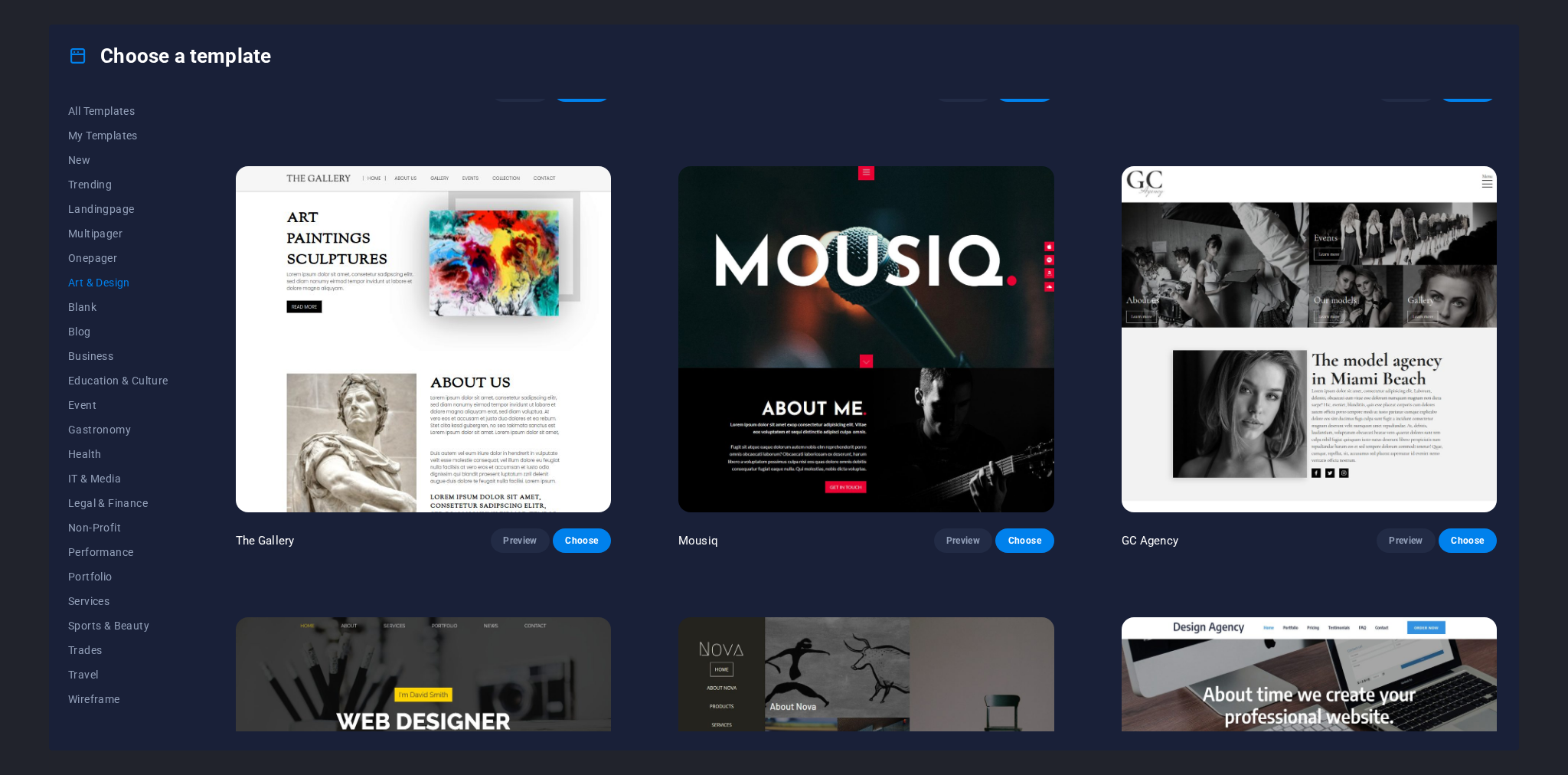
scroll to position [488, 0]
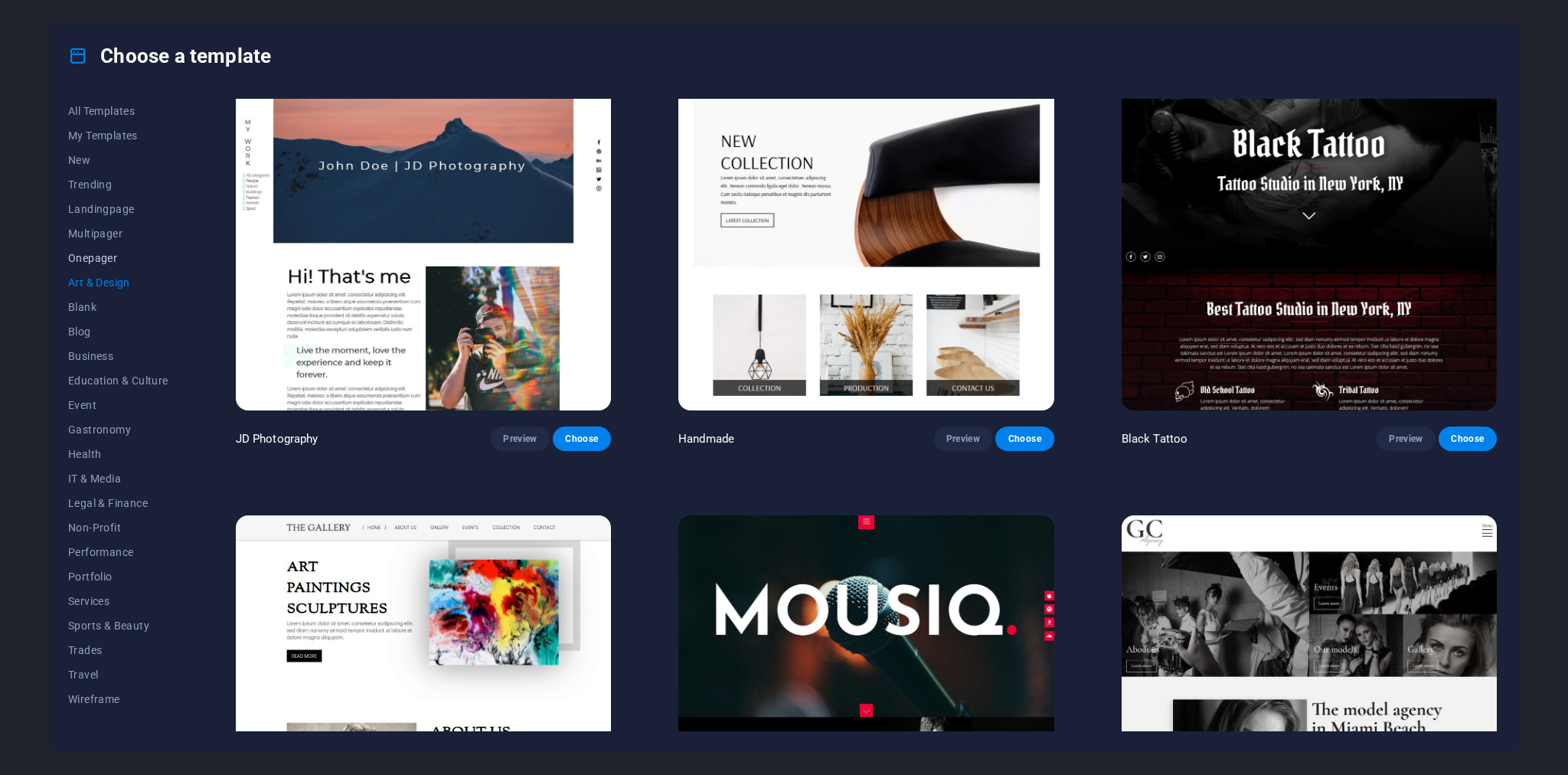
click at [79, 260] on span "Onepager" at bounding box center [118, 258] width 100 height 12
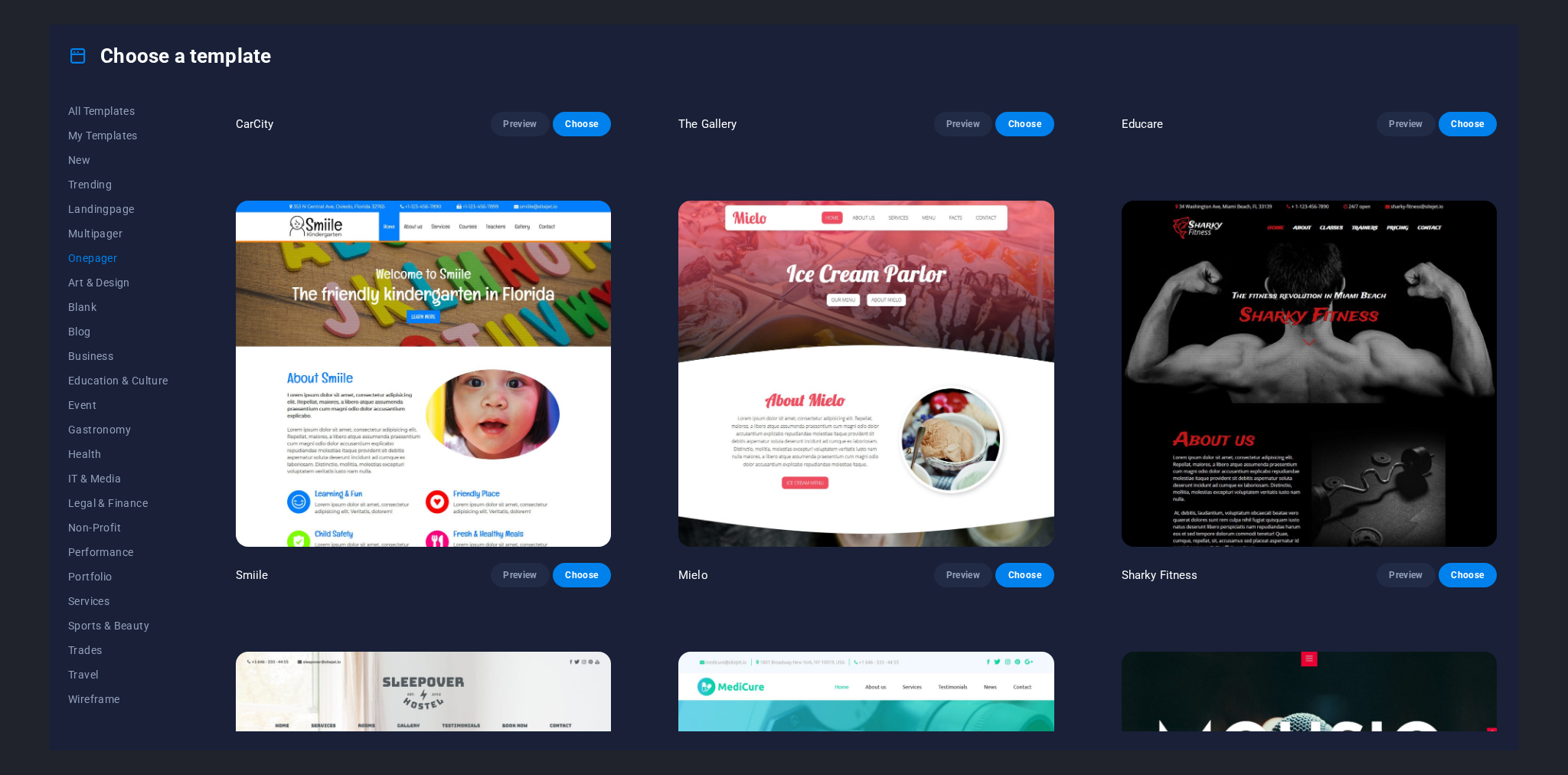
scroll to position [5744, 0]
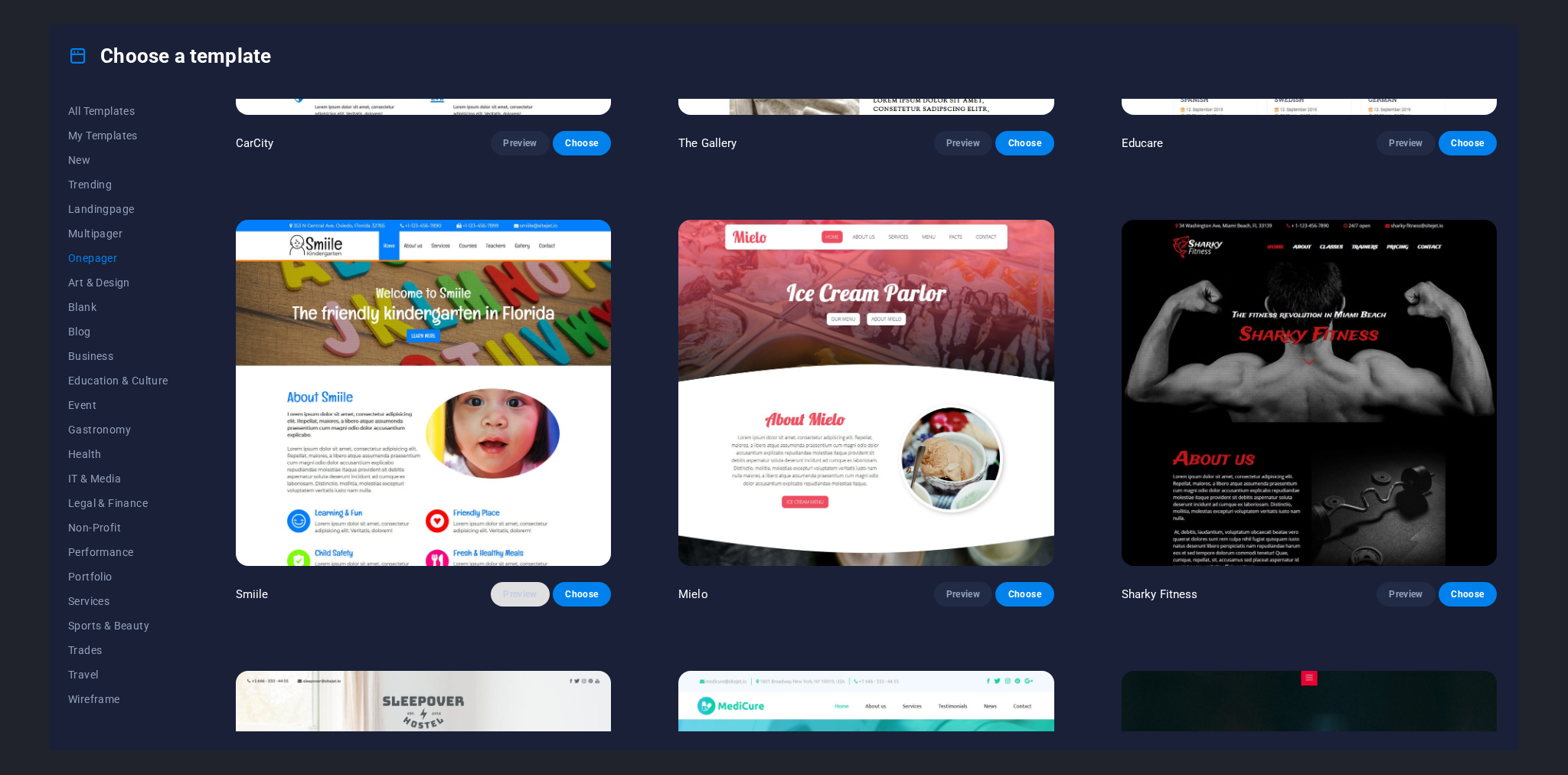
click at [522, 588] on span "Preview" at bounding box center [520, 594] width 34 height 12
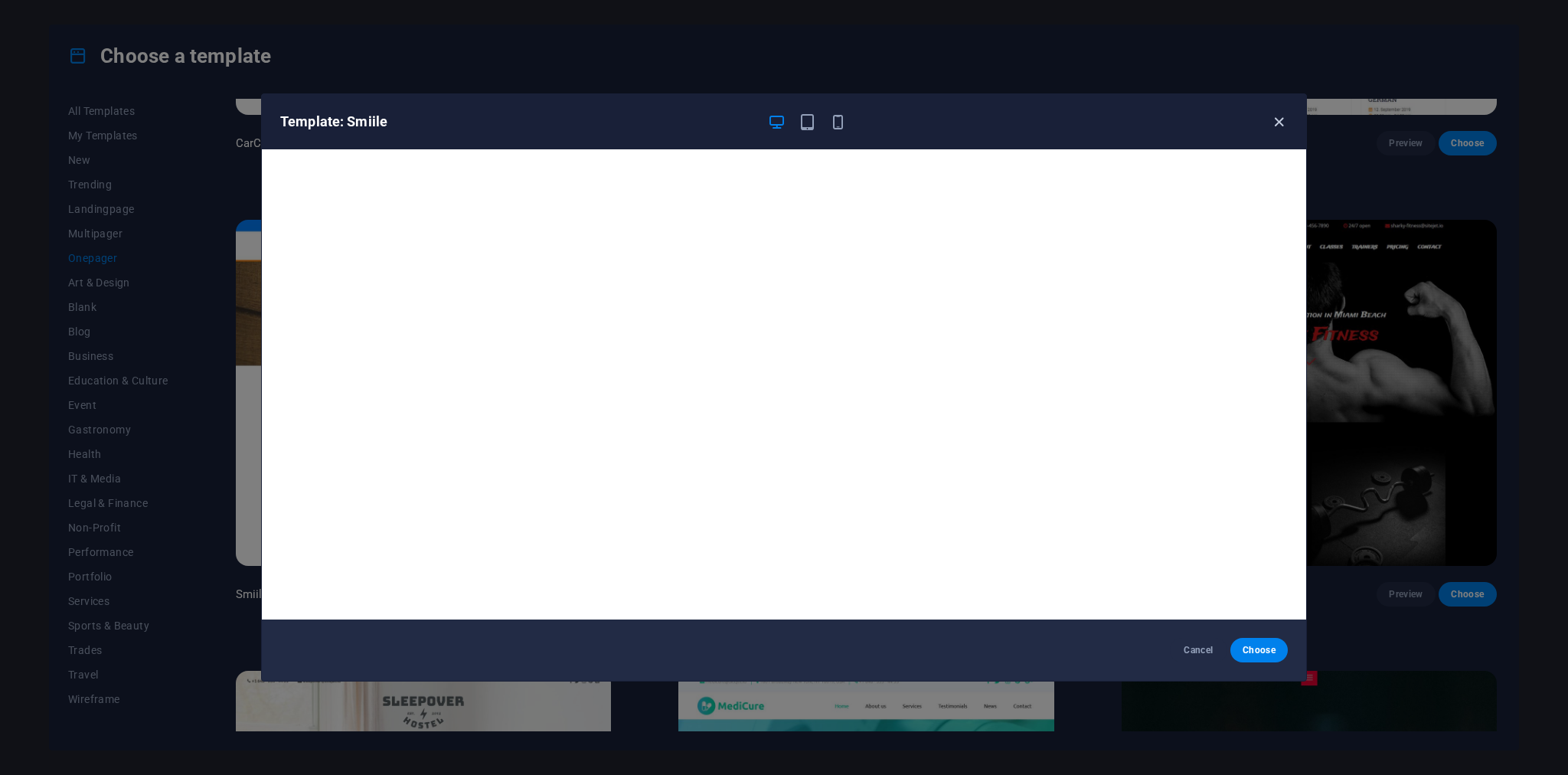
click at [1281, 124] on icon "button" at bounding box center [1278, 121] width 17 height 17
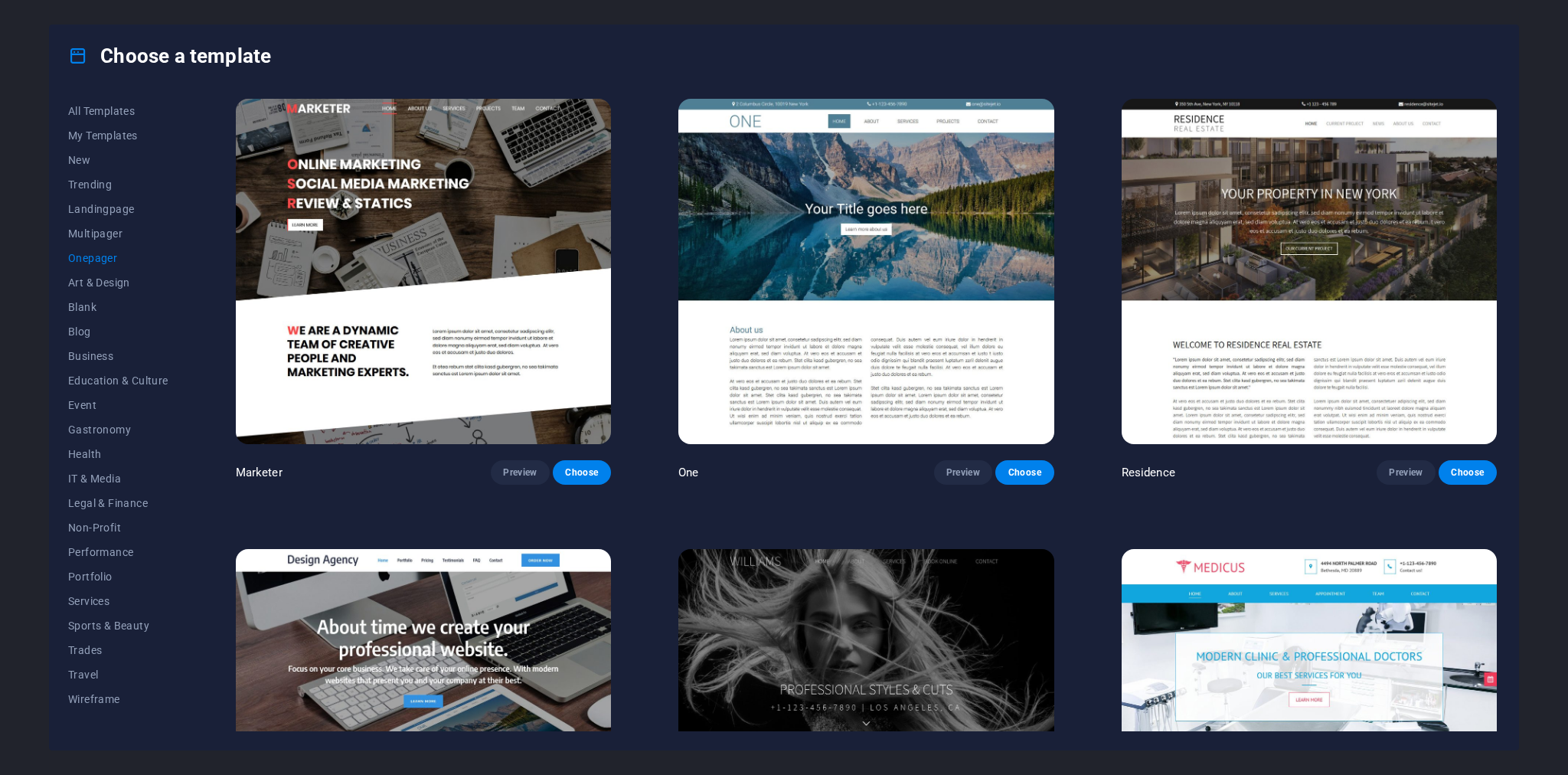
scroll to position [9138, 0]
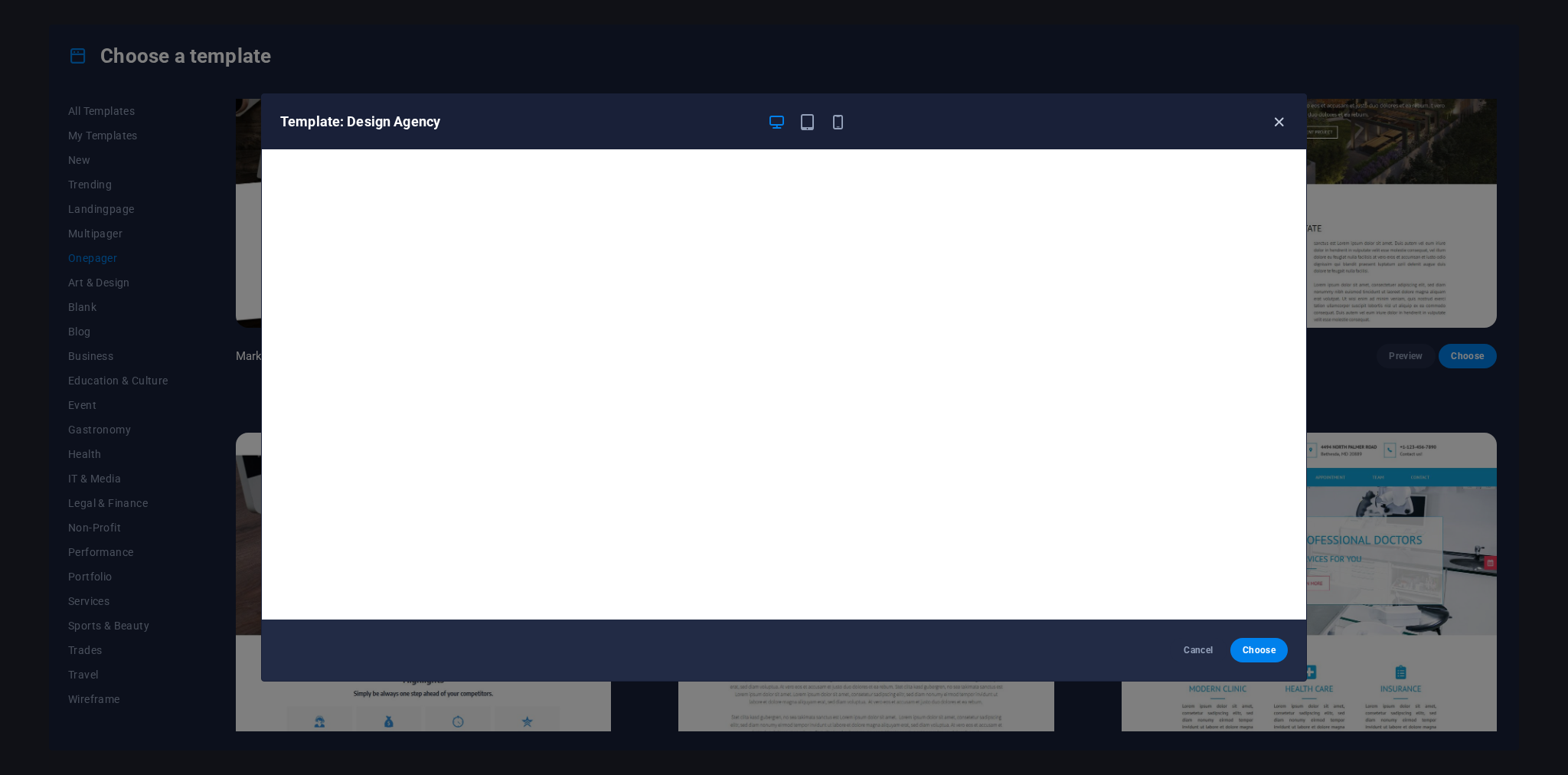
click at [1281, 124] on icon "button" at bounding box center [1278, 121] width 17 height 17
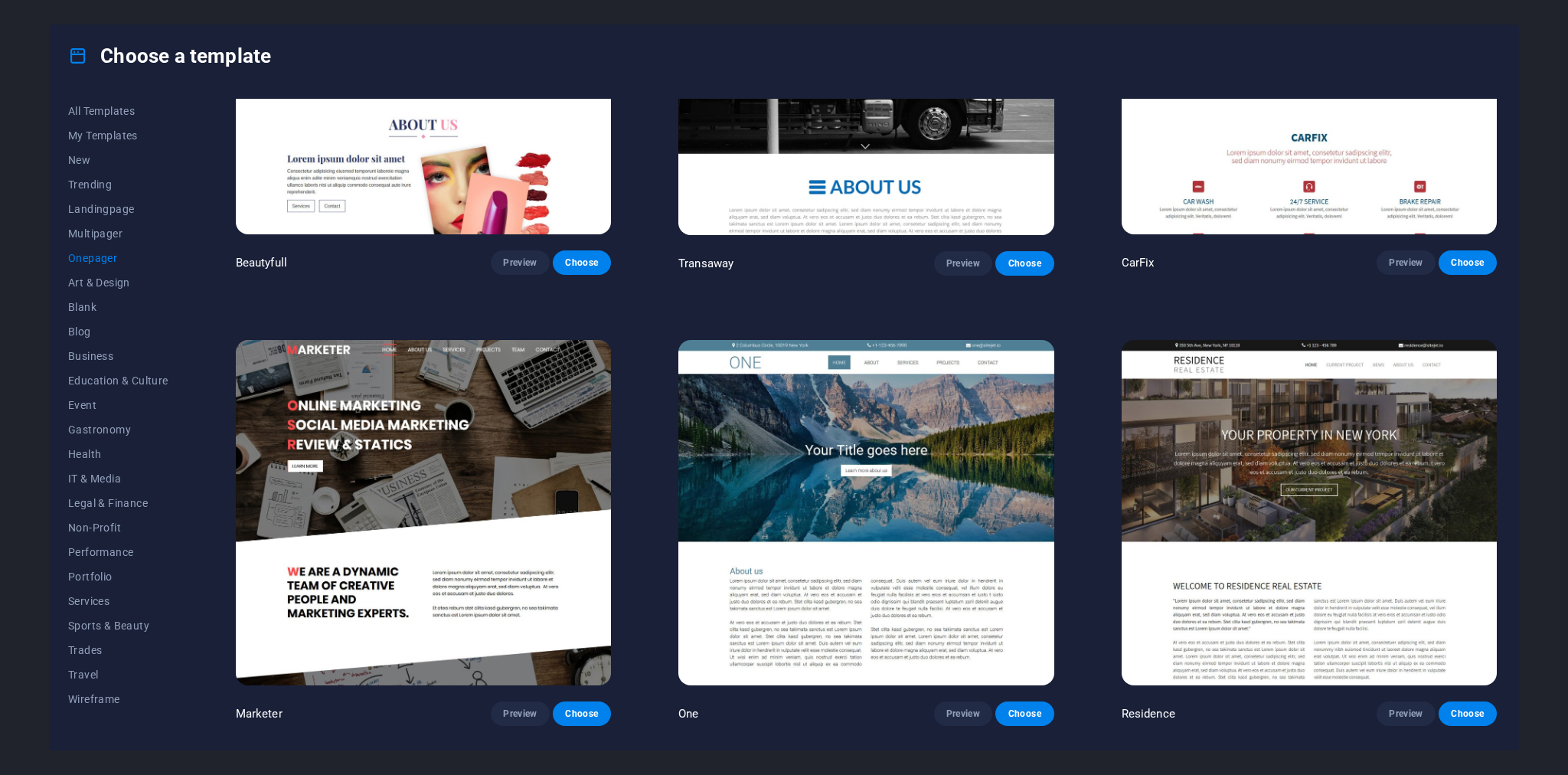
scroll to position [8649, 0]
